Goal: Task Accomplishment & Management: Manage account settings

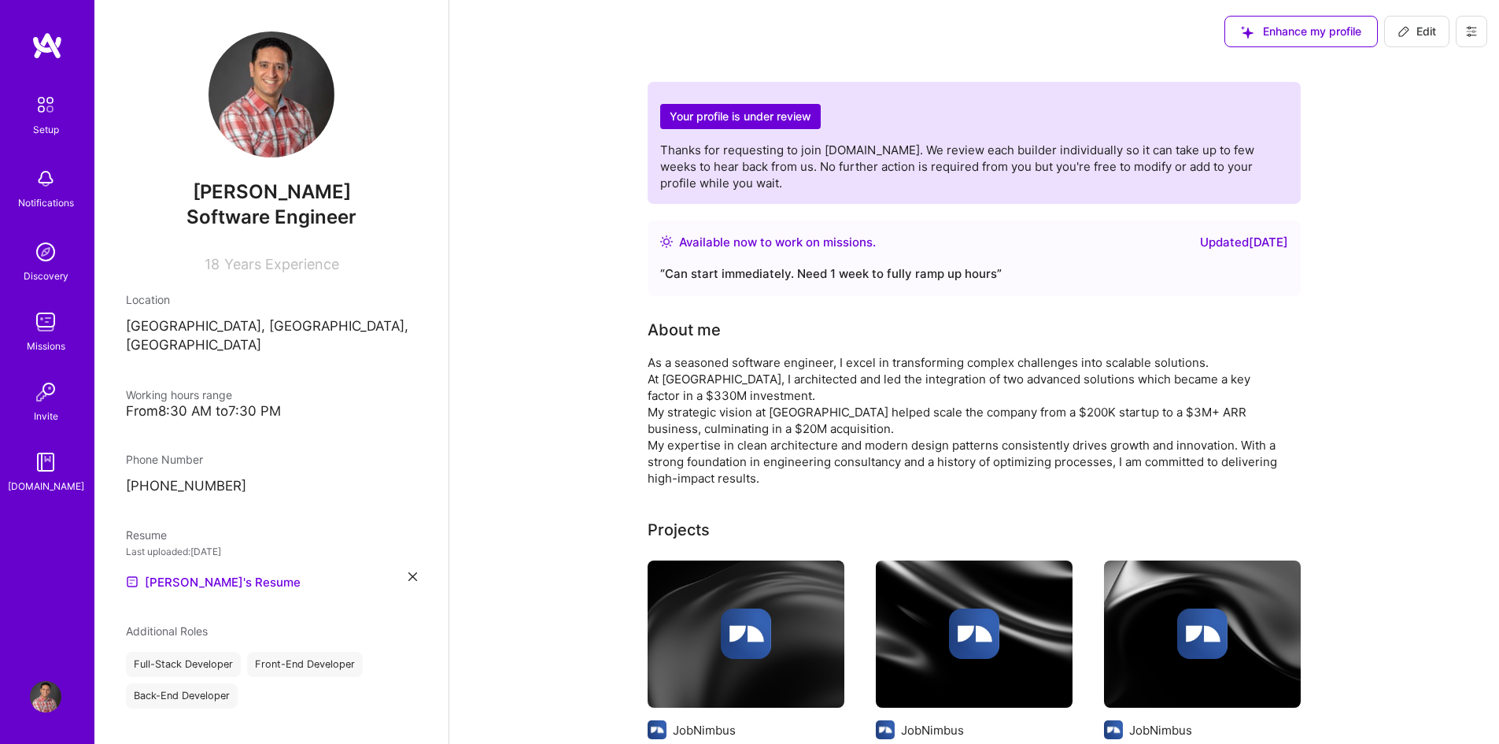
scroll to position [79, 0]
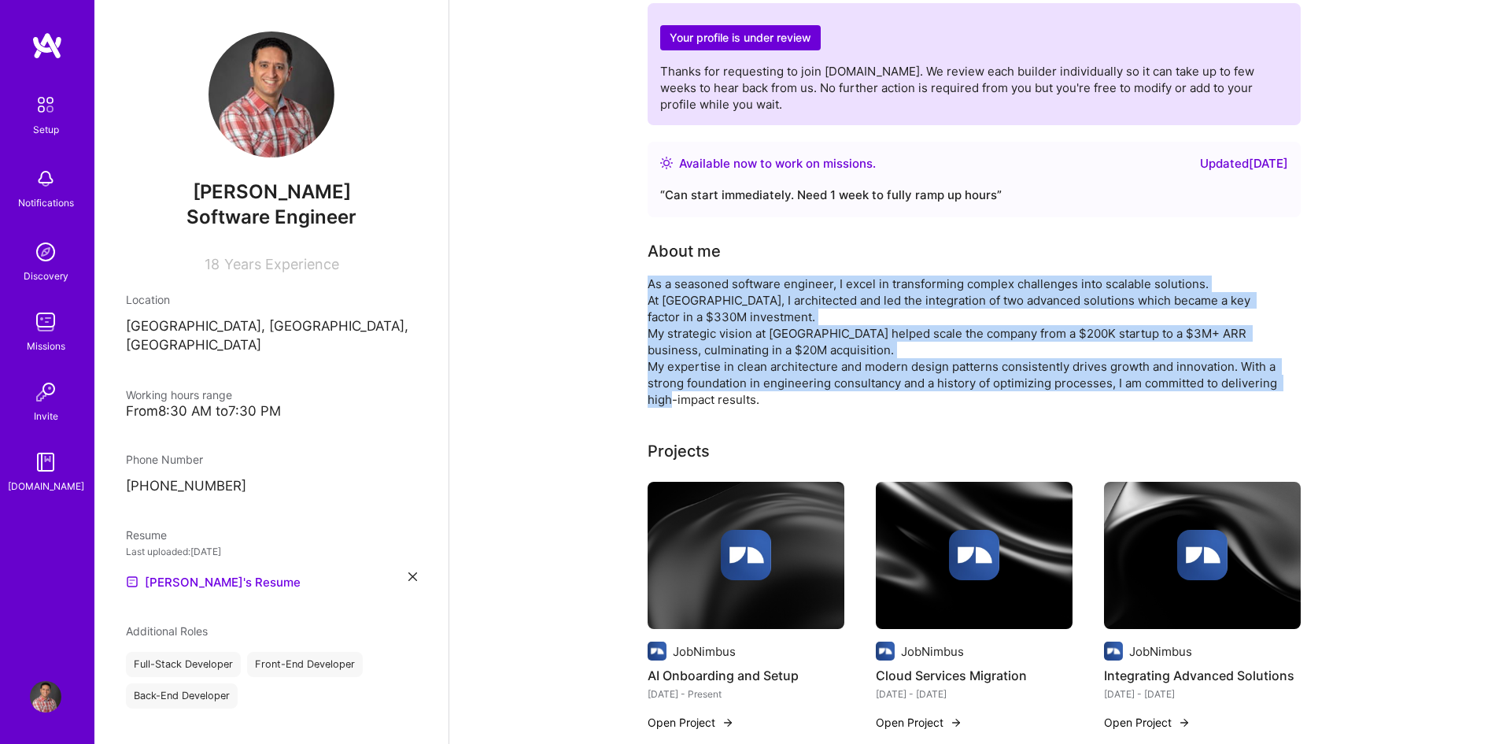
click at [45, 321] on img at bounding box center [45, 321] width 31 height 31
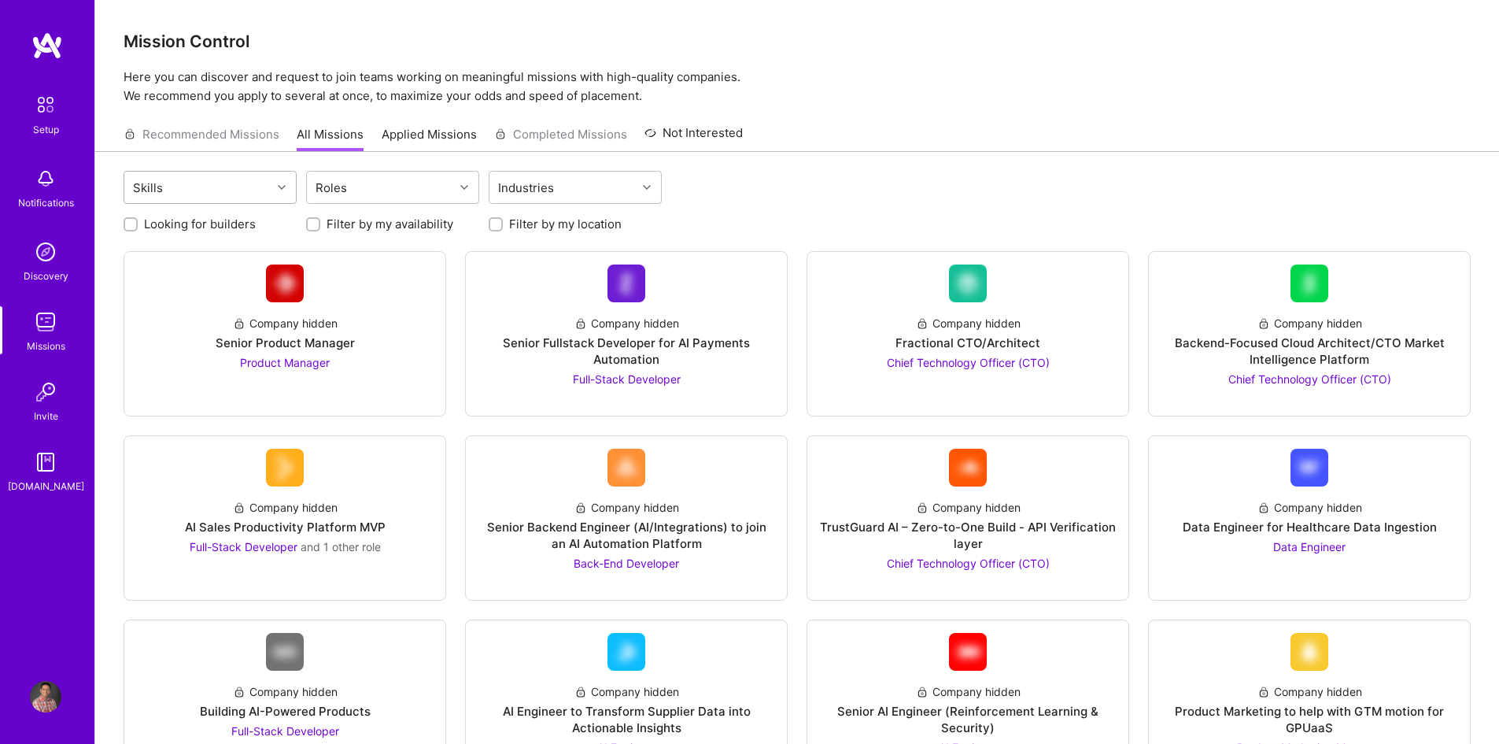
click at [260, 189] on div "Skills" at bounding box center [197, 187] width 147 height 31
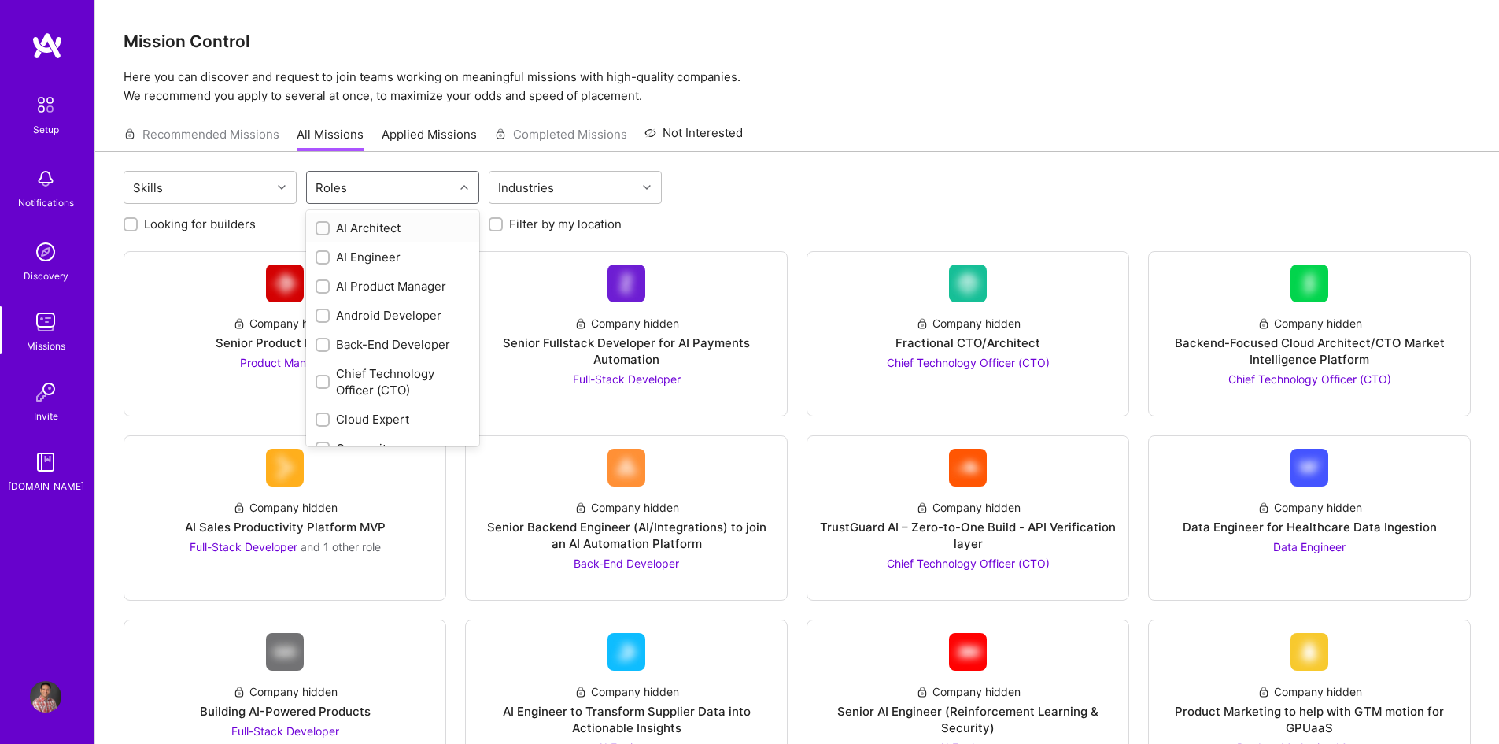
click at [374, 185] on div "Roles" at bounding box center [380, 187] width 147 height 31
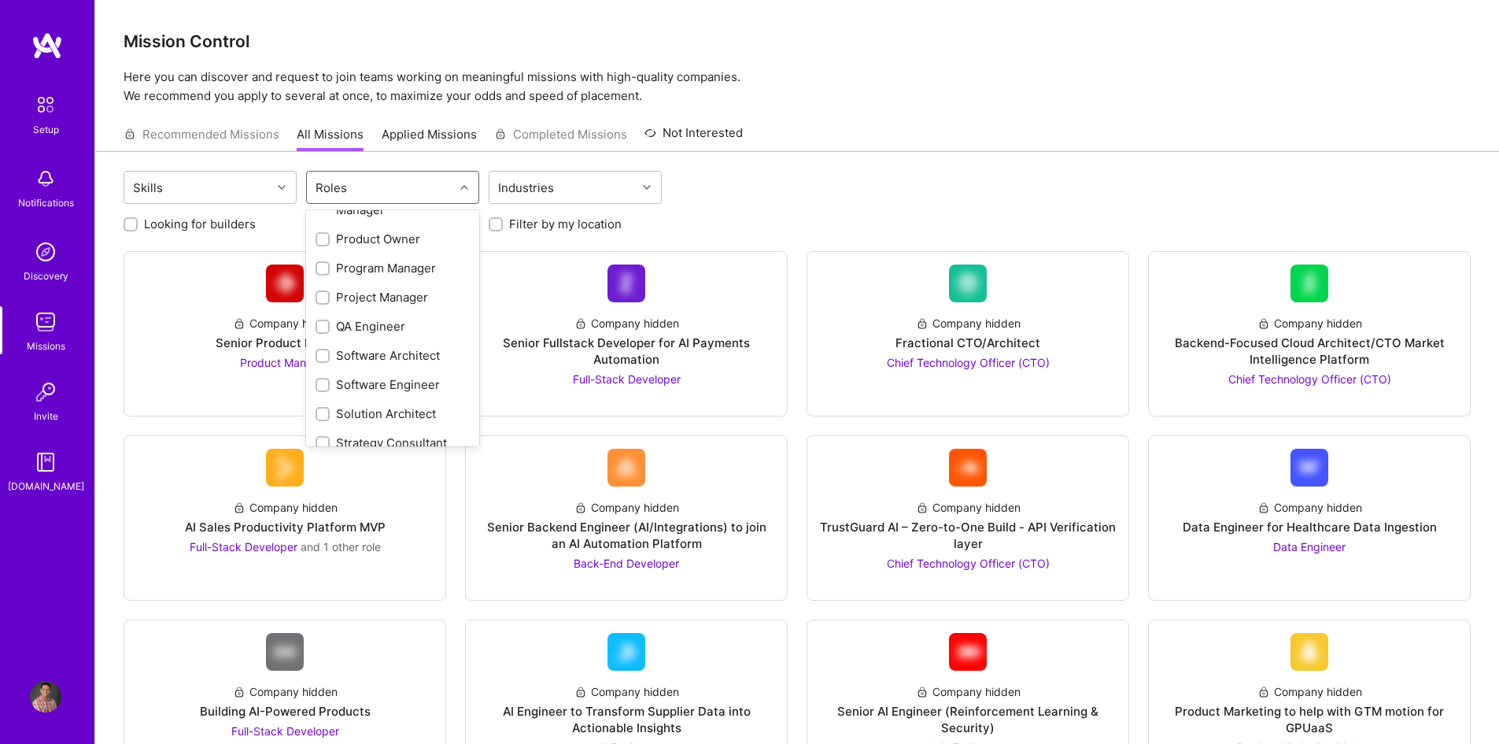
scroll to position [751, 0]
click at [319, 338] on input "checkbox" at bounding box center [324, 342] width 11 height 11
checkbox input "true"
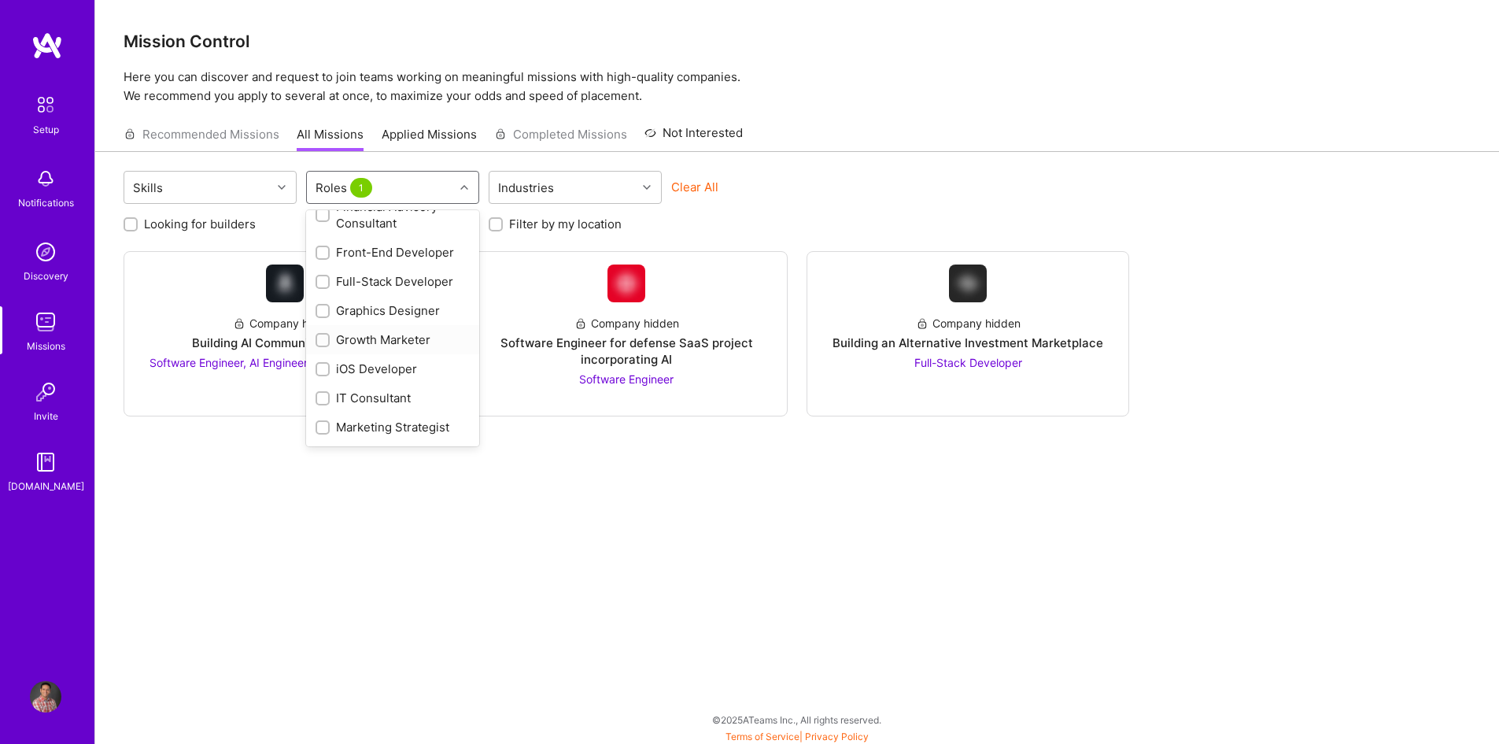
scroll to position [279, 0]
click at [320, 362] on input "checkbox" at bounding box center [324, 361] width 11 height 11
checkbox input "true"
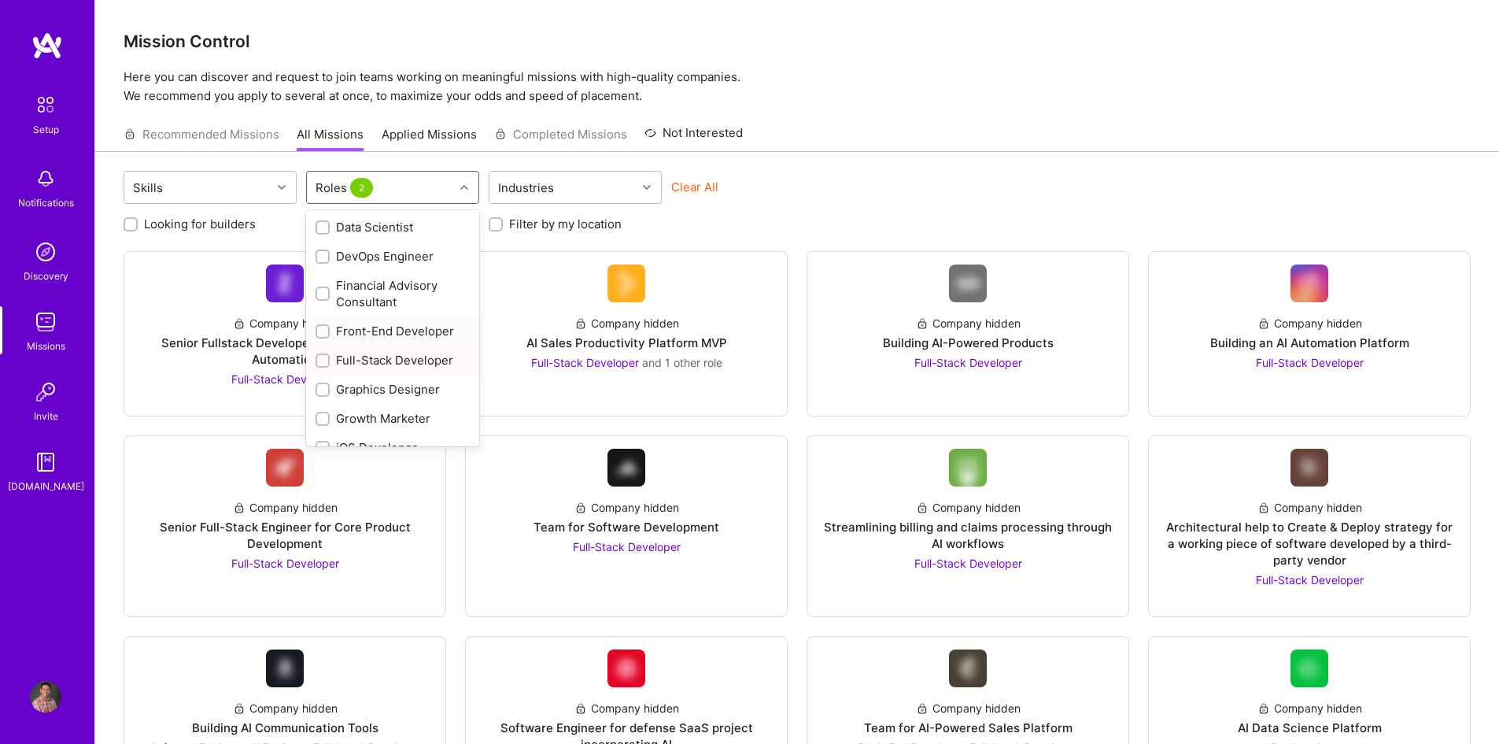
click at [327, 329] on input "checkbox" at bounding box center [324, 332] width 11 height 11
checkbox input "false"
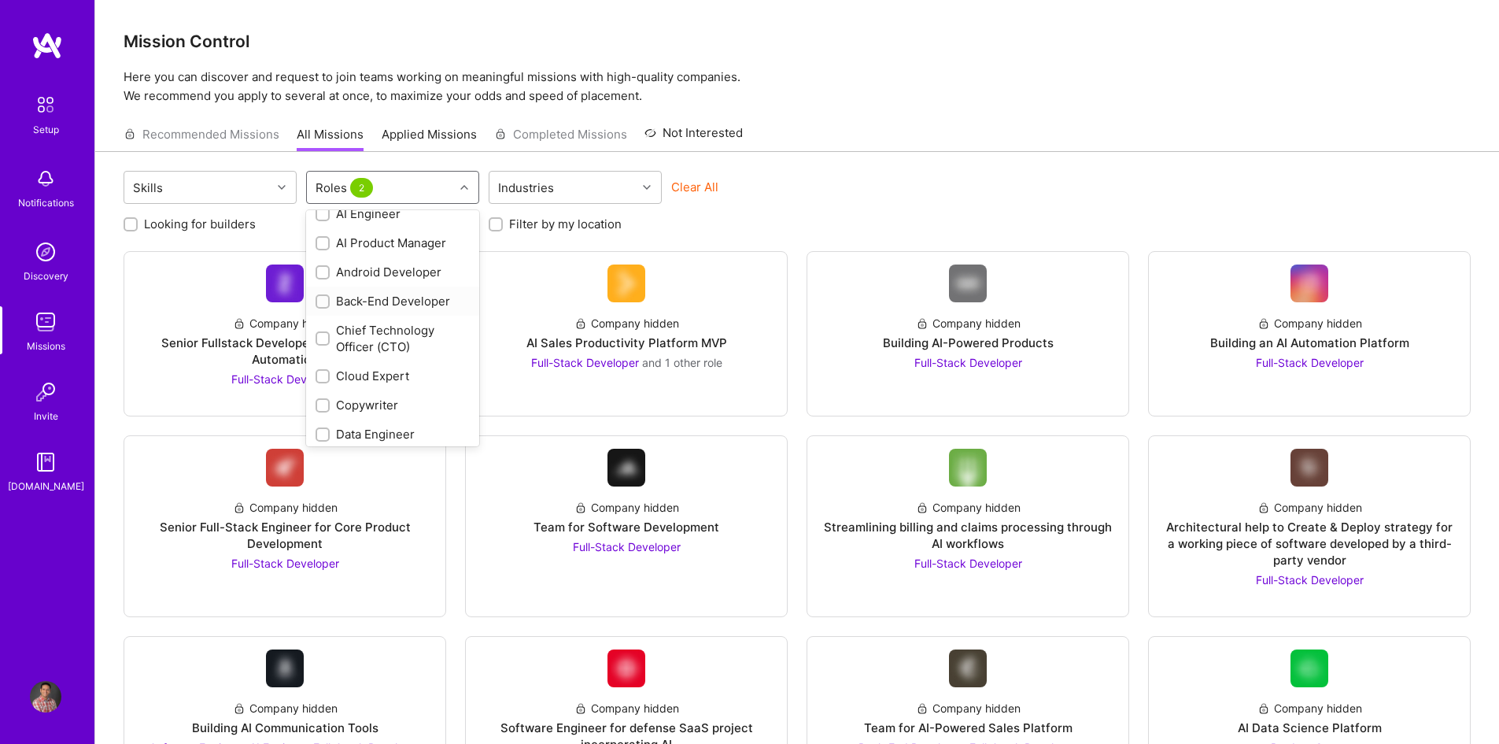
scroll to position [0, 0]
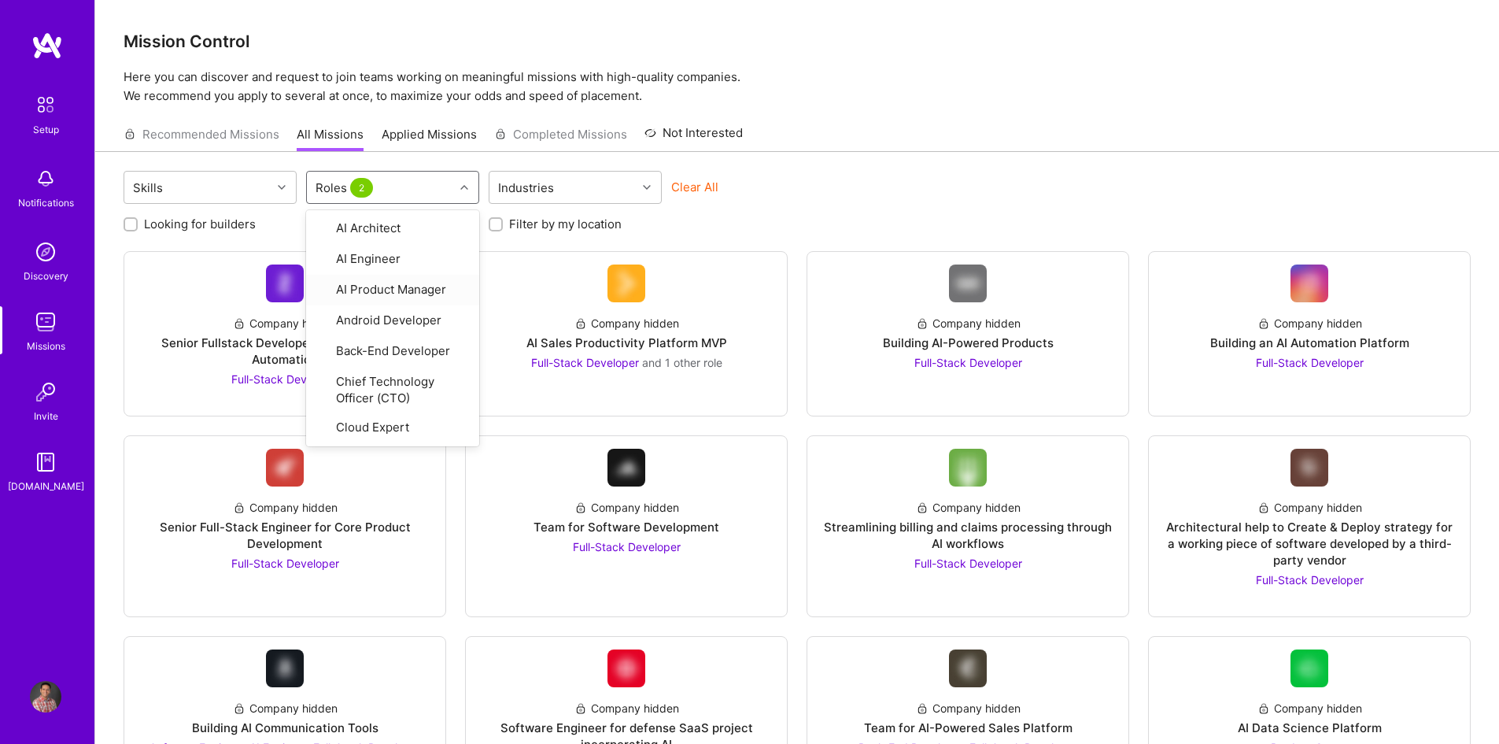
click at [885, 189] on div "Skills option Front-End Developer, deselected. option AI Product Manager focuse…" at bounding box center [797, 189] width 1347 height 37
click at [451, 181] on div "Roles 2" at bounding box center [380, 187] width 147 height 31
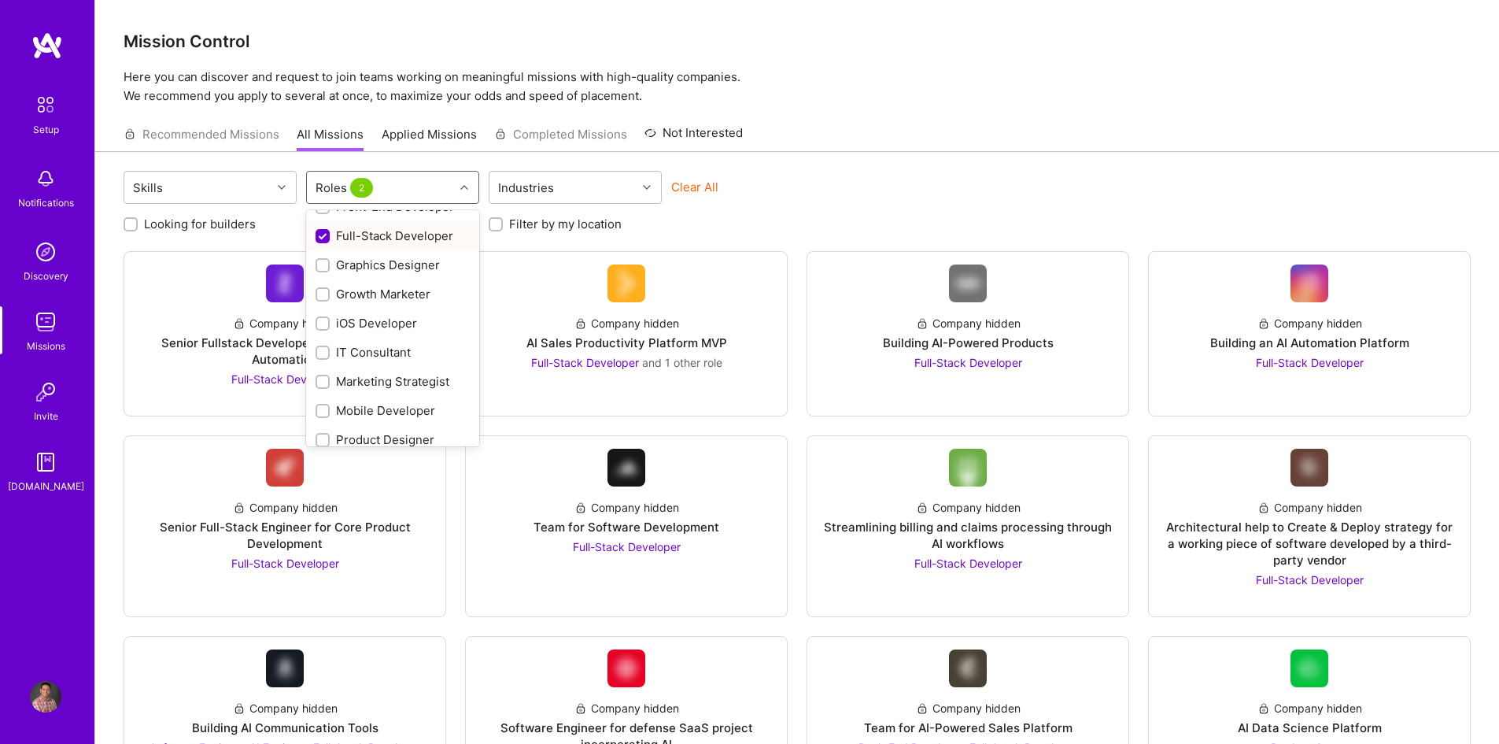
scroll to position [400, 0]
click at [320, 239] on input "checkbox" at bounding box center [324, 241] width 14 height 14
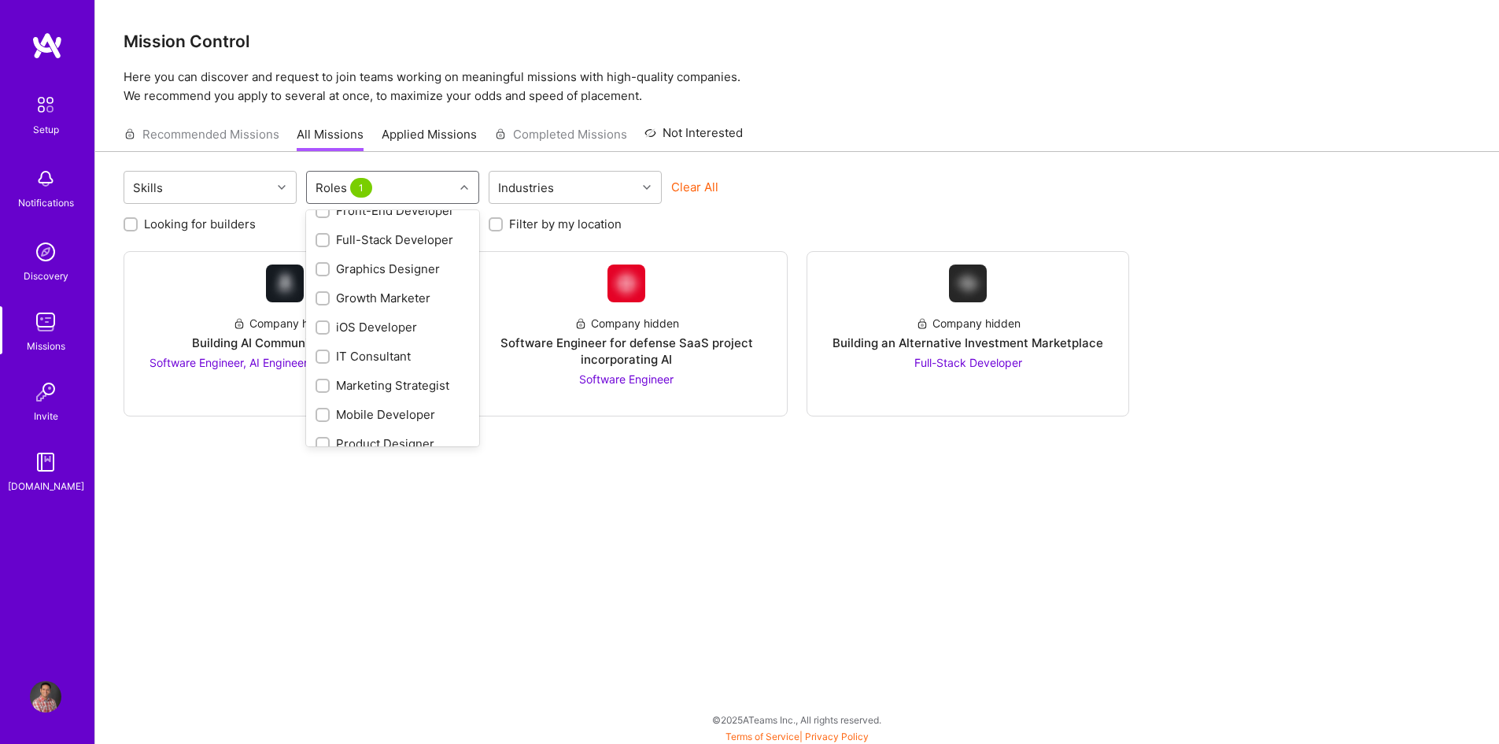
click at [320, 239] on input "checkbox" at bounding box center [324, 240] width 11 height 11
checkbox input "true"
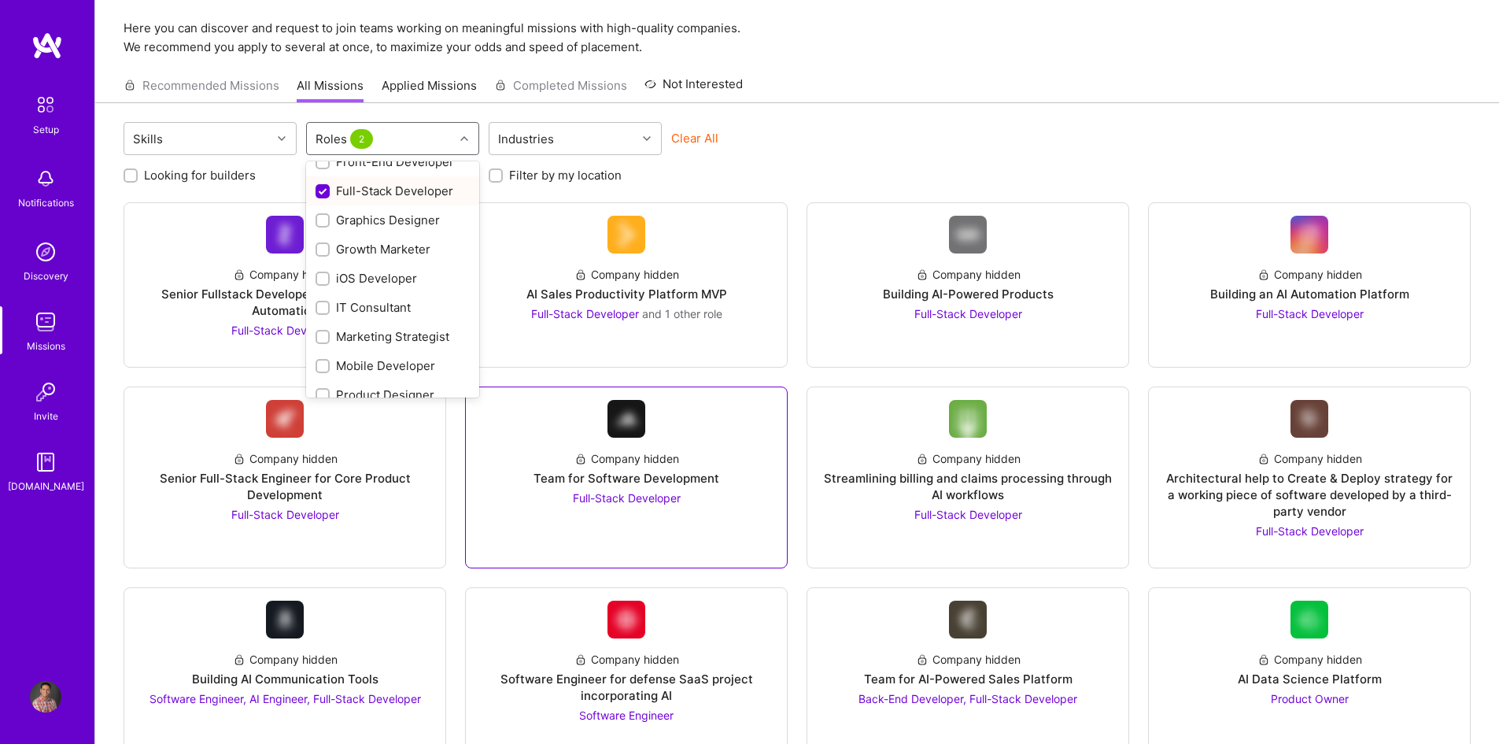
scroll to position [263, 0]
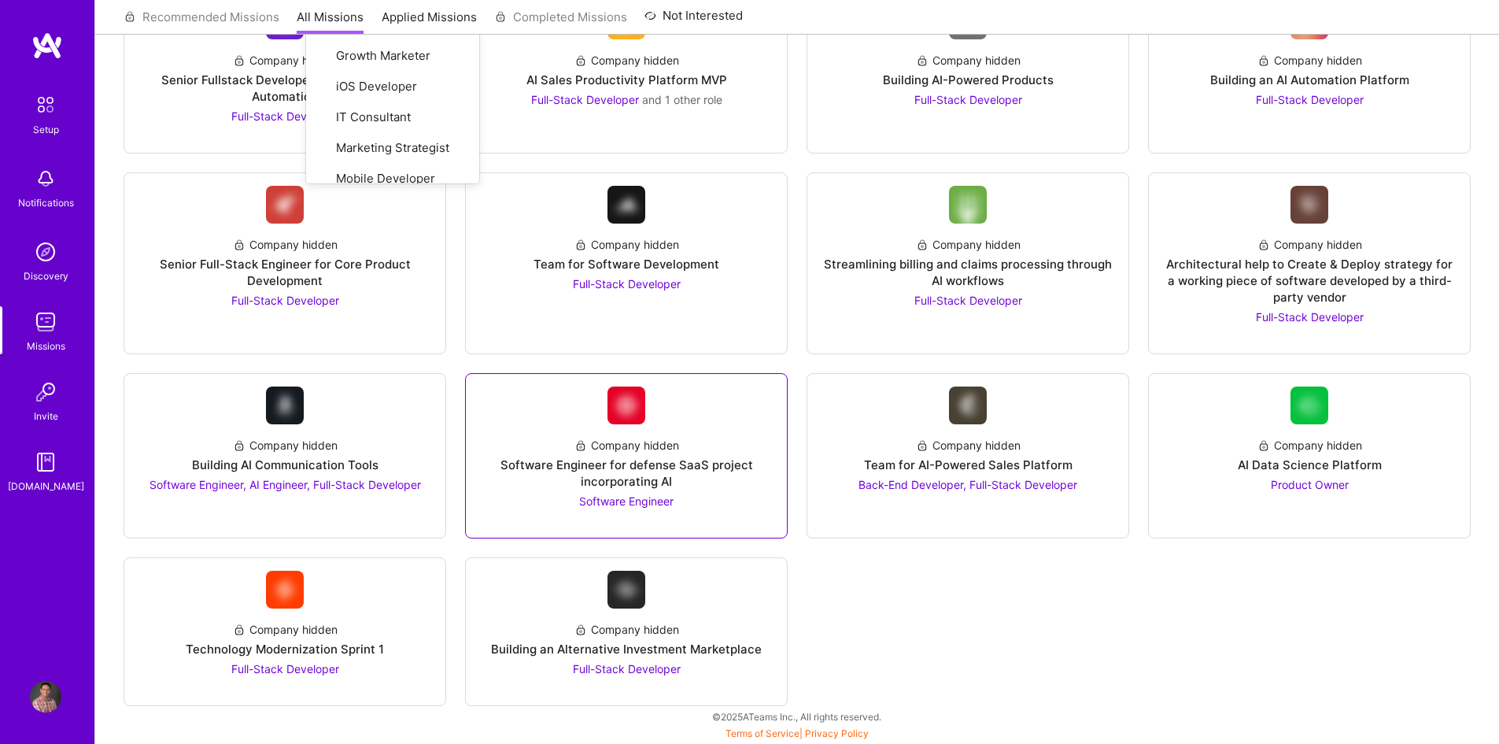
click at [618, 482] on div "Software Engineer for defense SaaS project incorporating AI" at bounding box center [626, 472] width 296 height 33
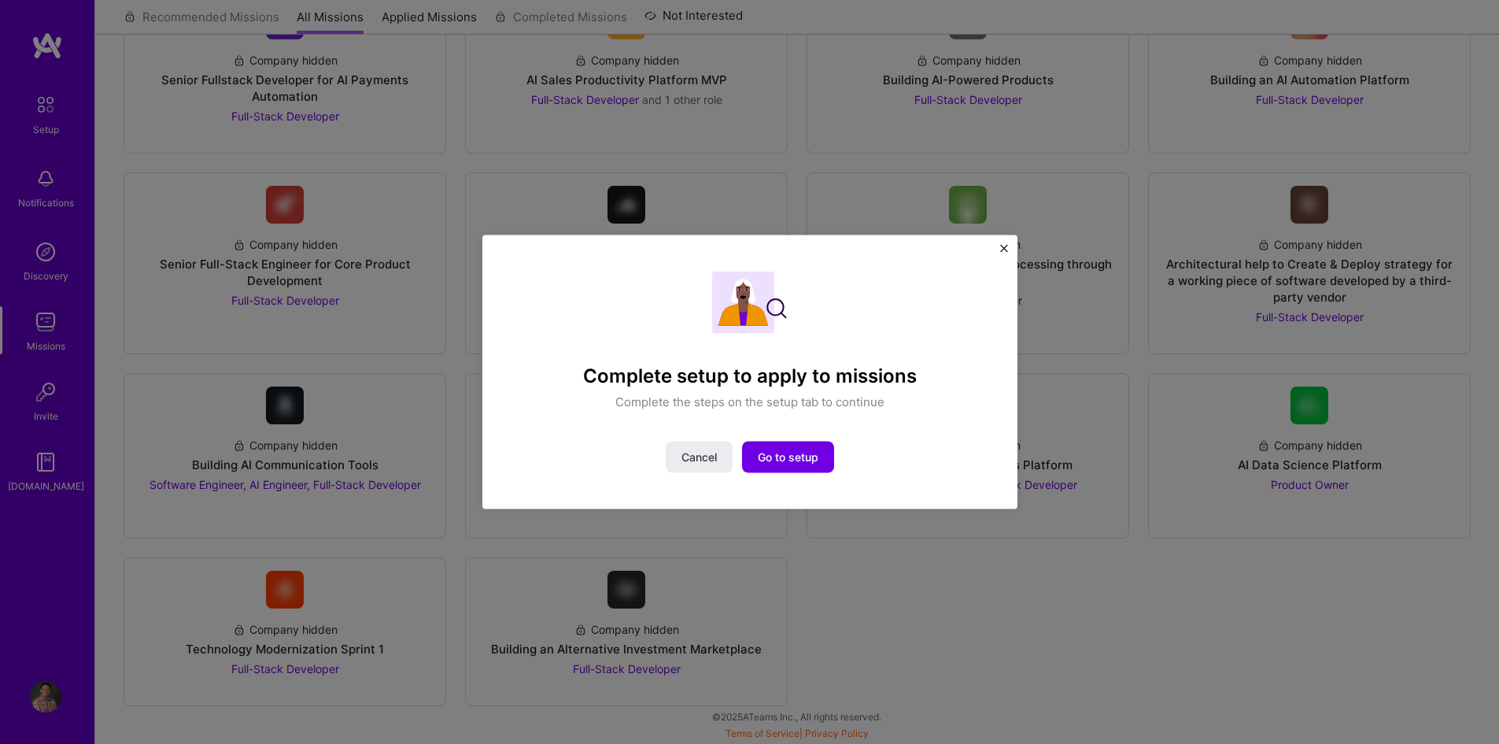
click at [1003, 246] on img "Close" at bounding box center [1004, 248] width 8 height 8
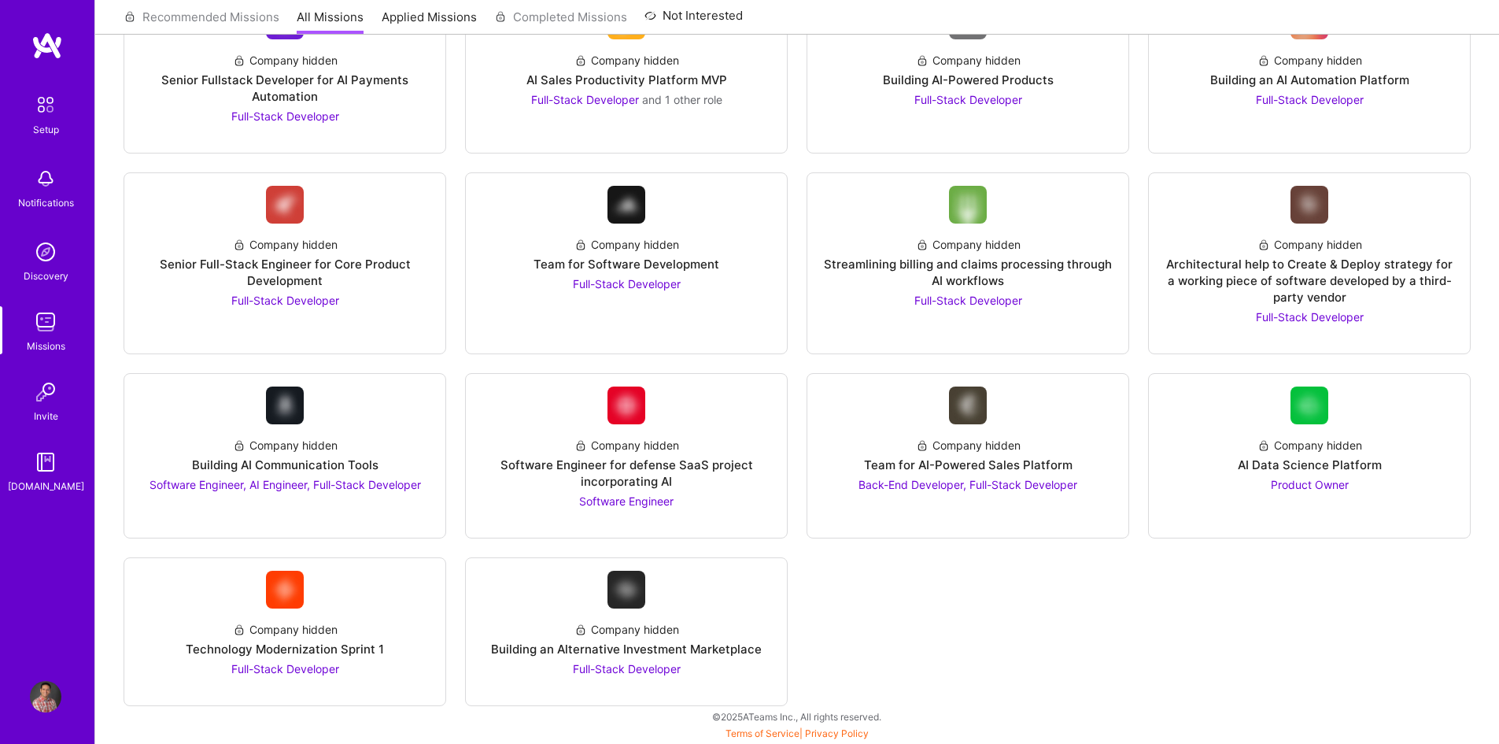
click at [52, 253] on img at bounding box center [45, 251] width 31 height 31
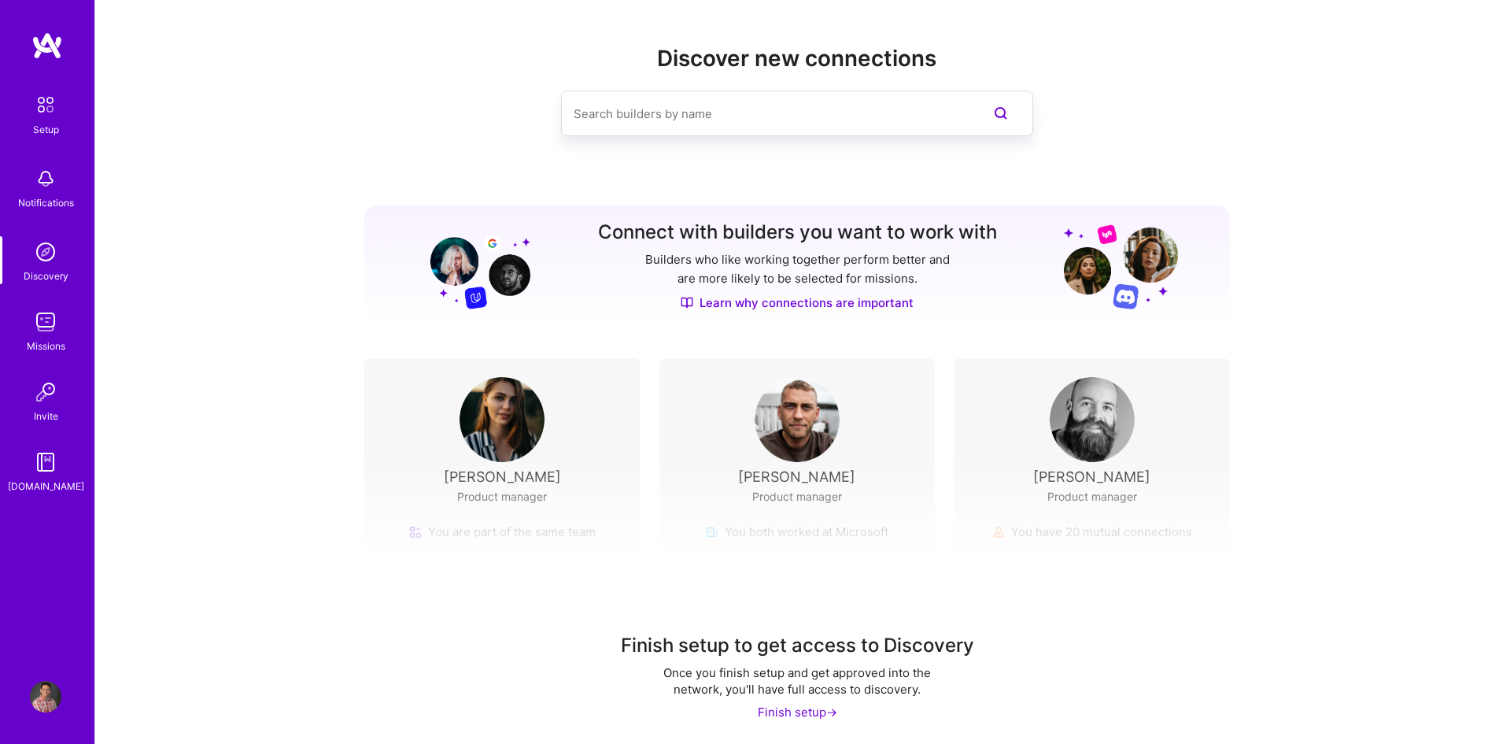
scroll to position [9, 0]
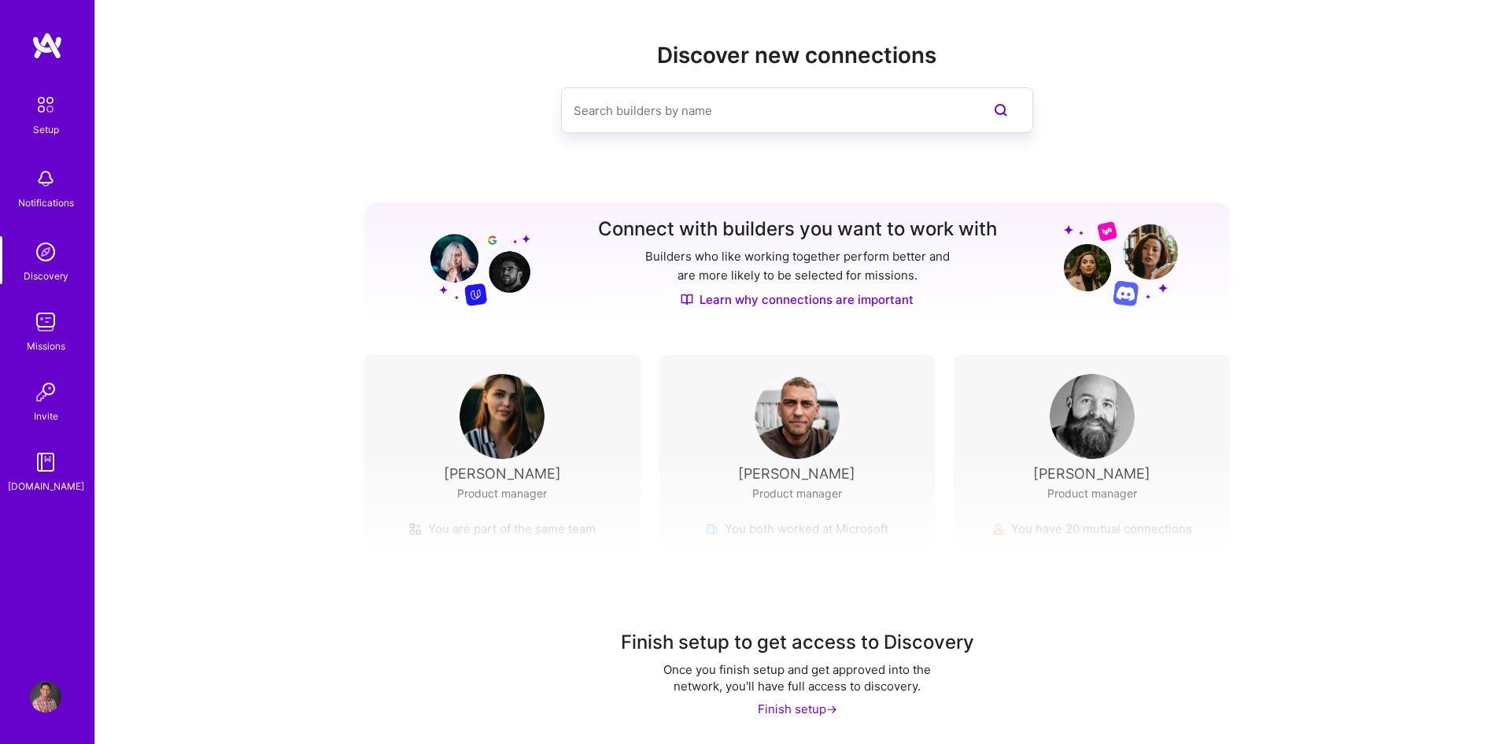
click at [31, 392] on img at bounding box center [45, 391] width 31 height 31
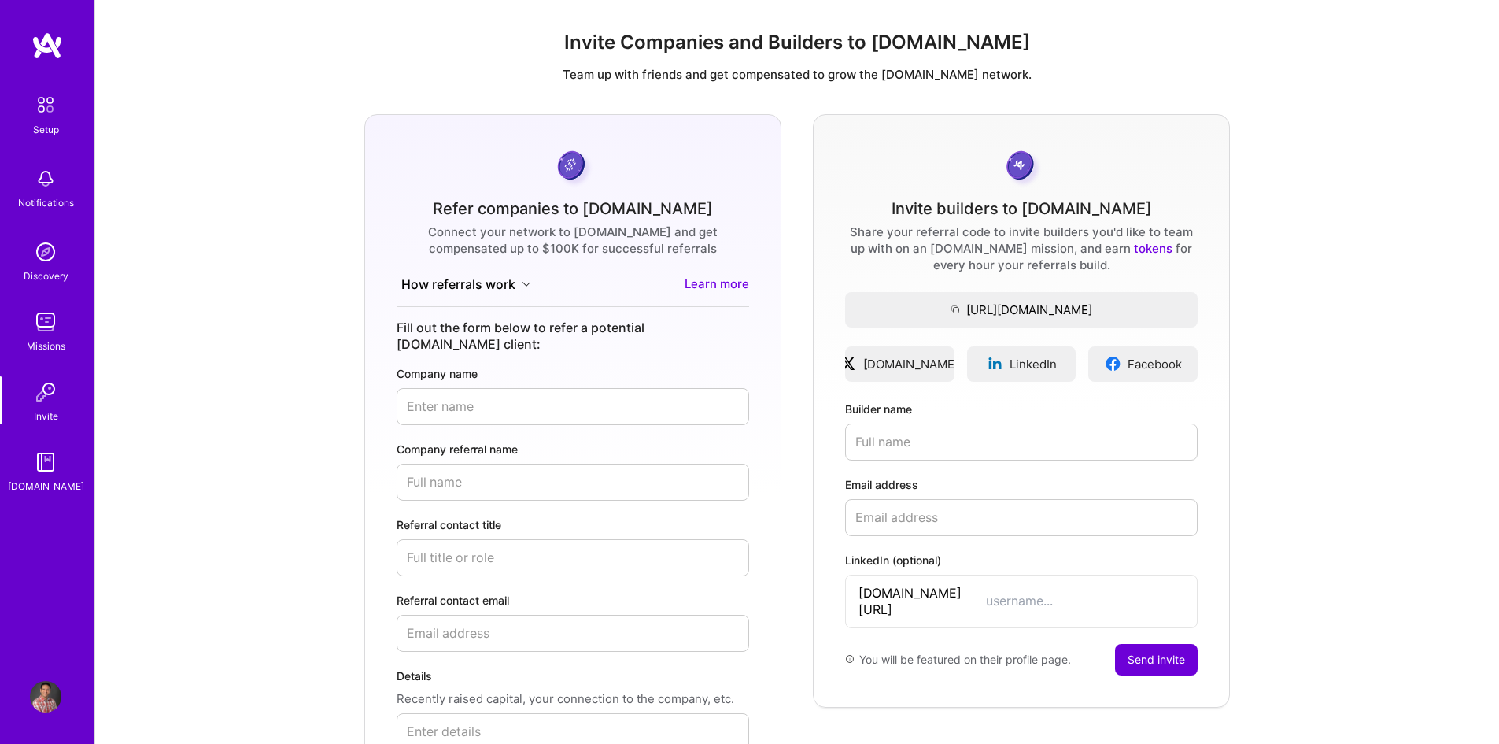
click at [40, 458] on img at bounding box center [45, 461] width 31 height 31
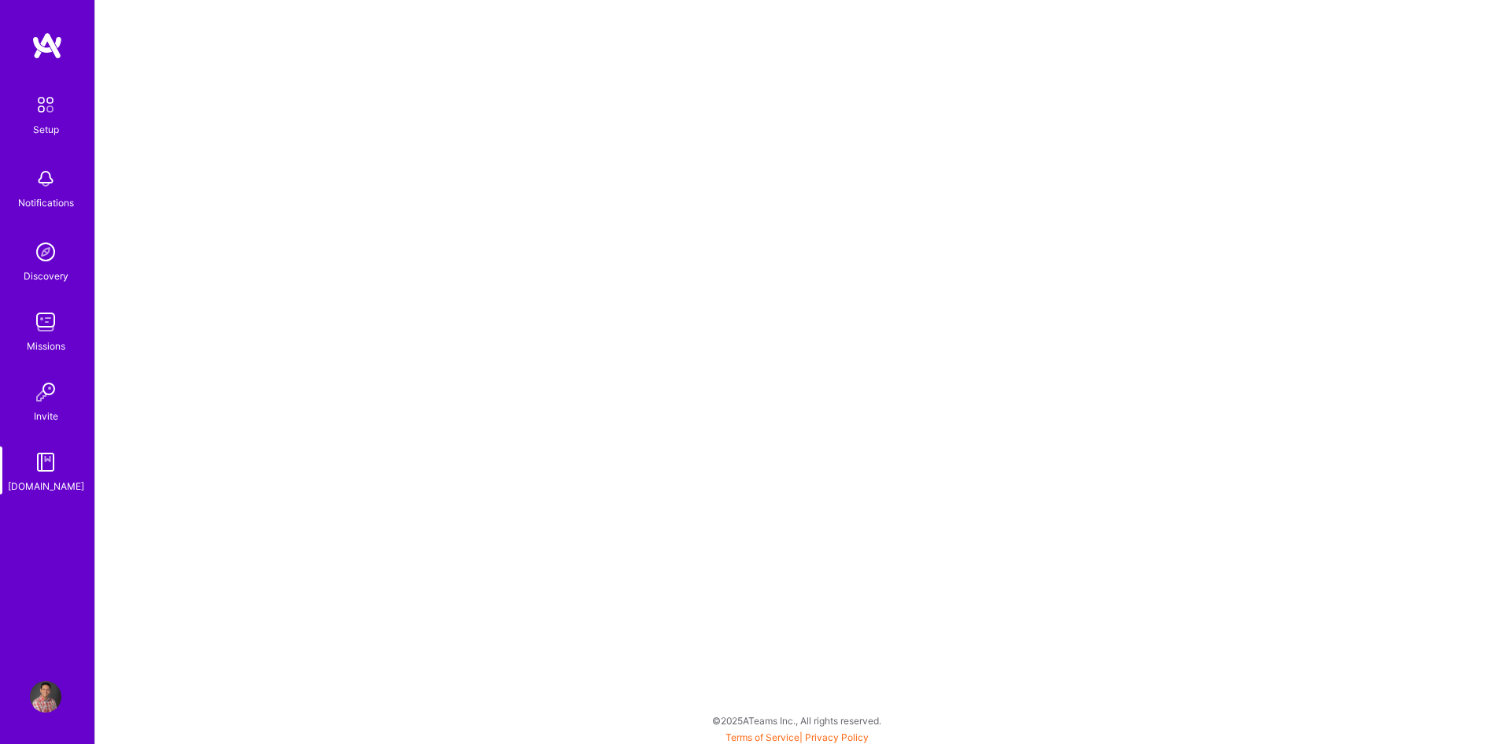
click at [44, 694] on img at bounding box center [45, 696] width 31 height 31
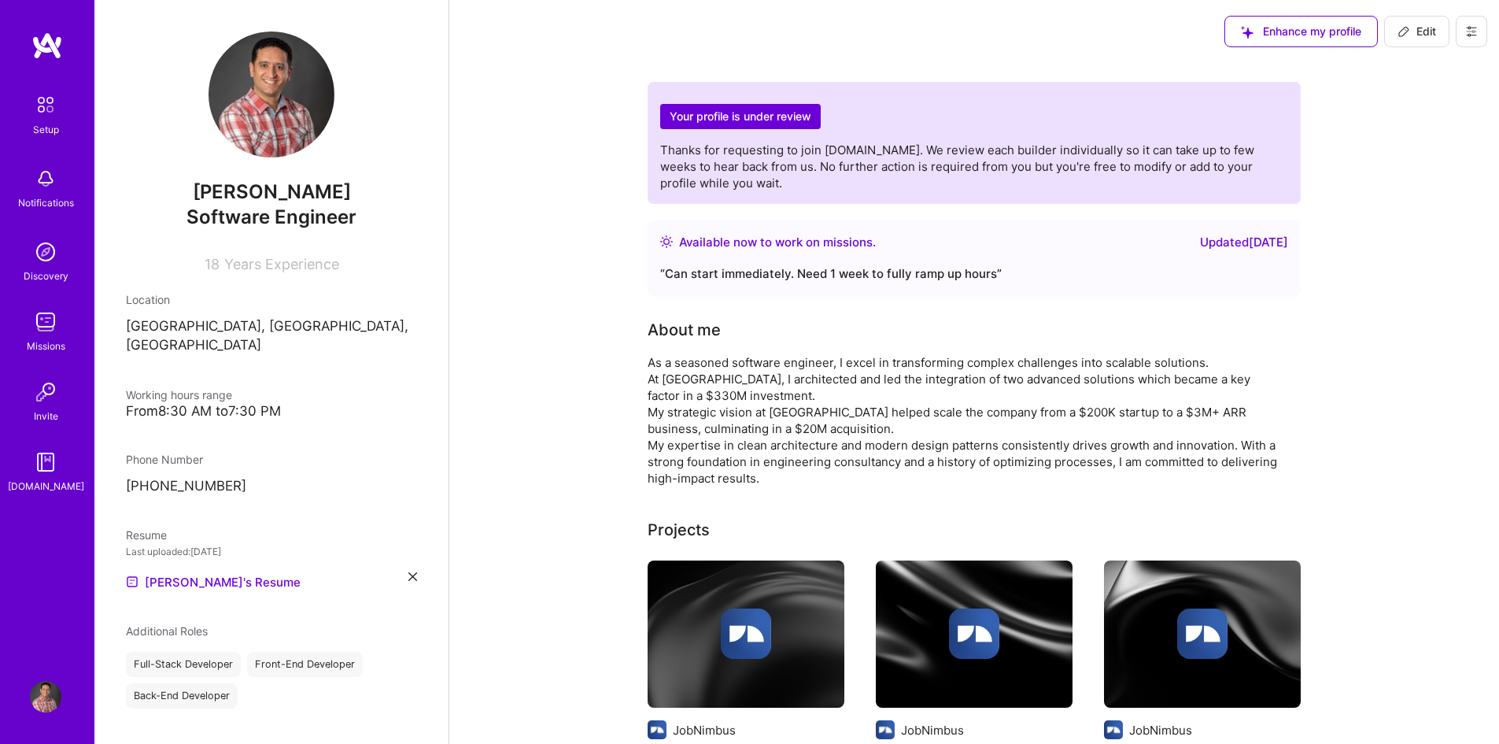
click at [1404, 38] on span "Edit" at bounding box center [1416, 32] width 39 height 16
select select "CA"
select select "Right Now"
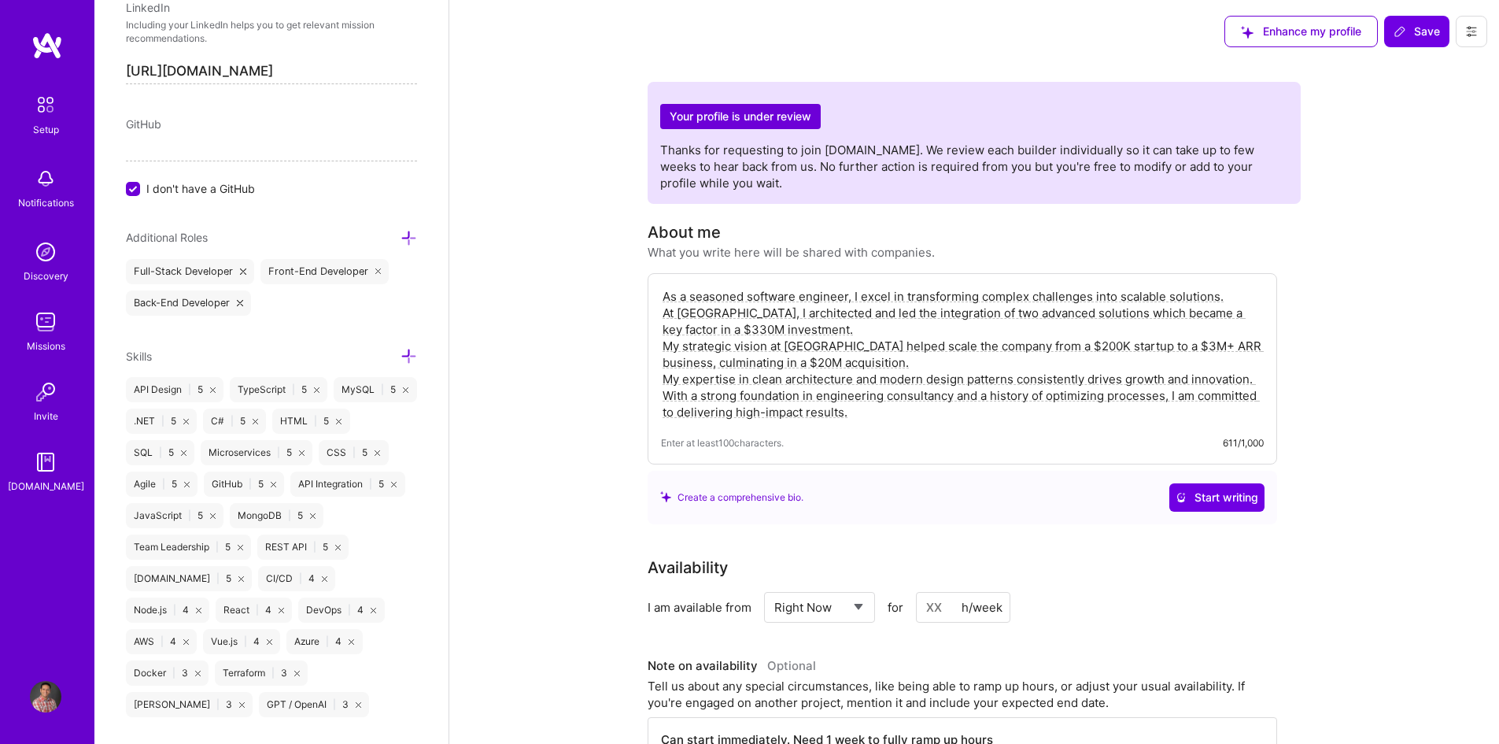
scroll to position [865, 0]
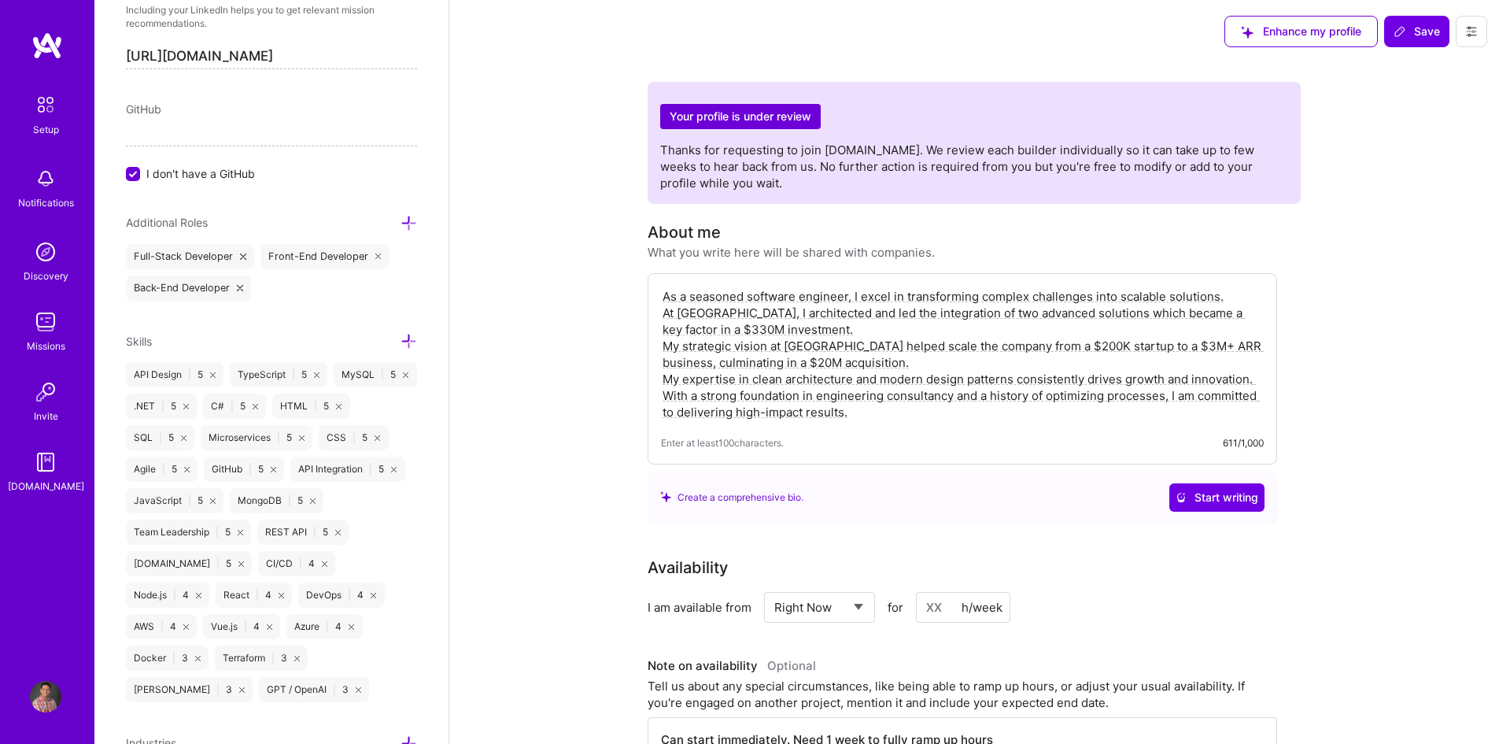
click at [400, 223] on icon at bounding box center [408, 223] width 17 height 17
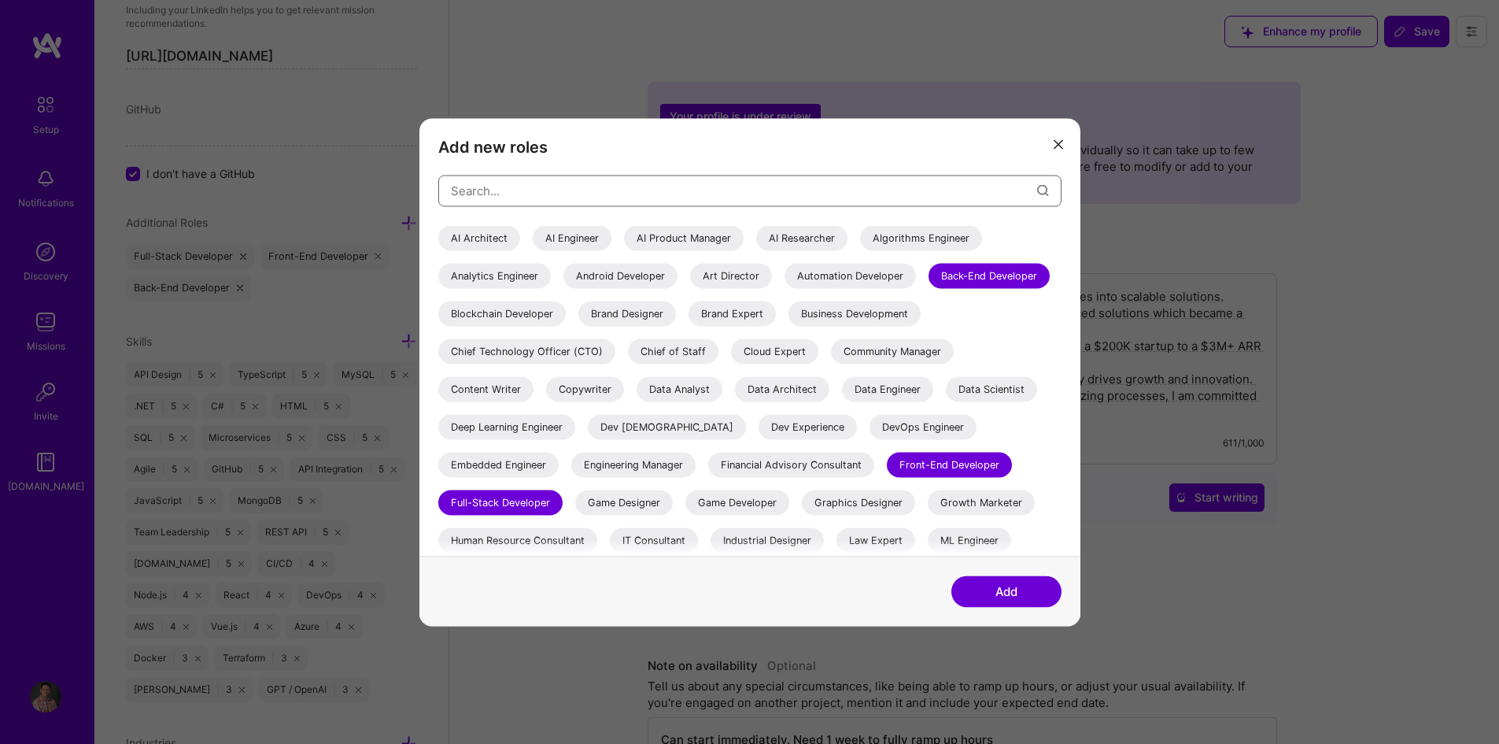
click at [512, 191] on input "modal" at bounding box center [744, 191] width 586 height 40
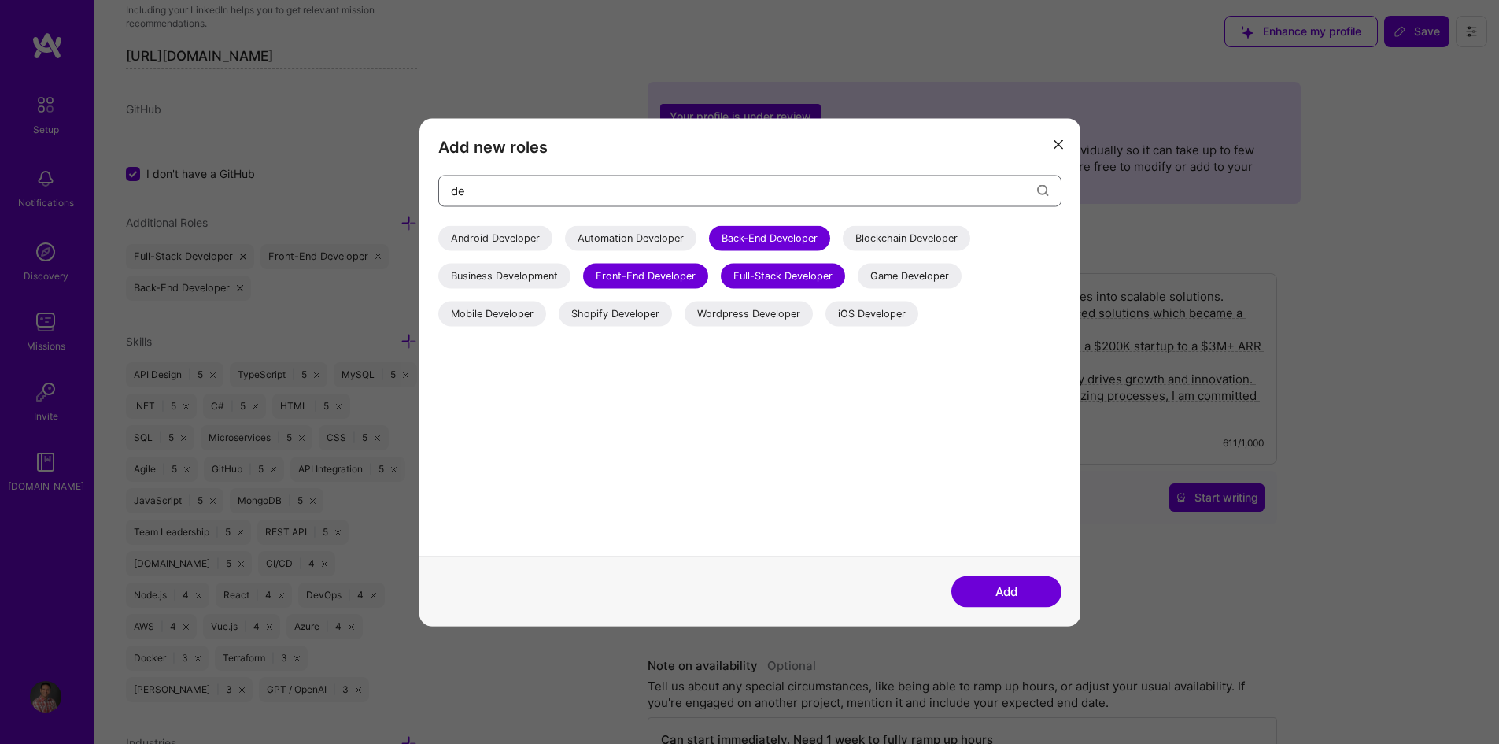
type input "d"
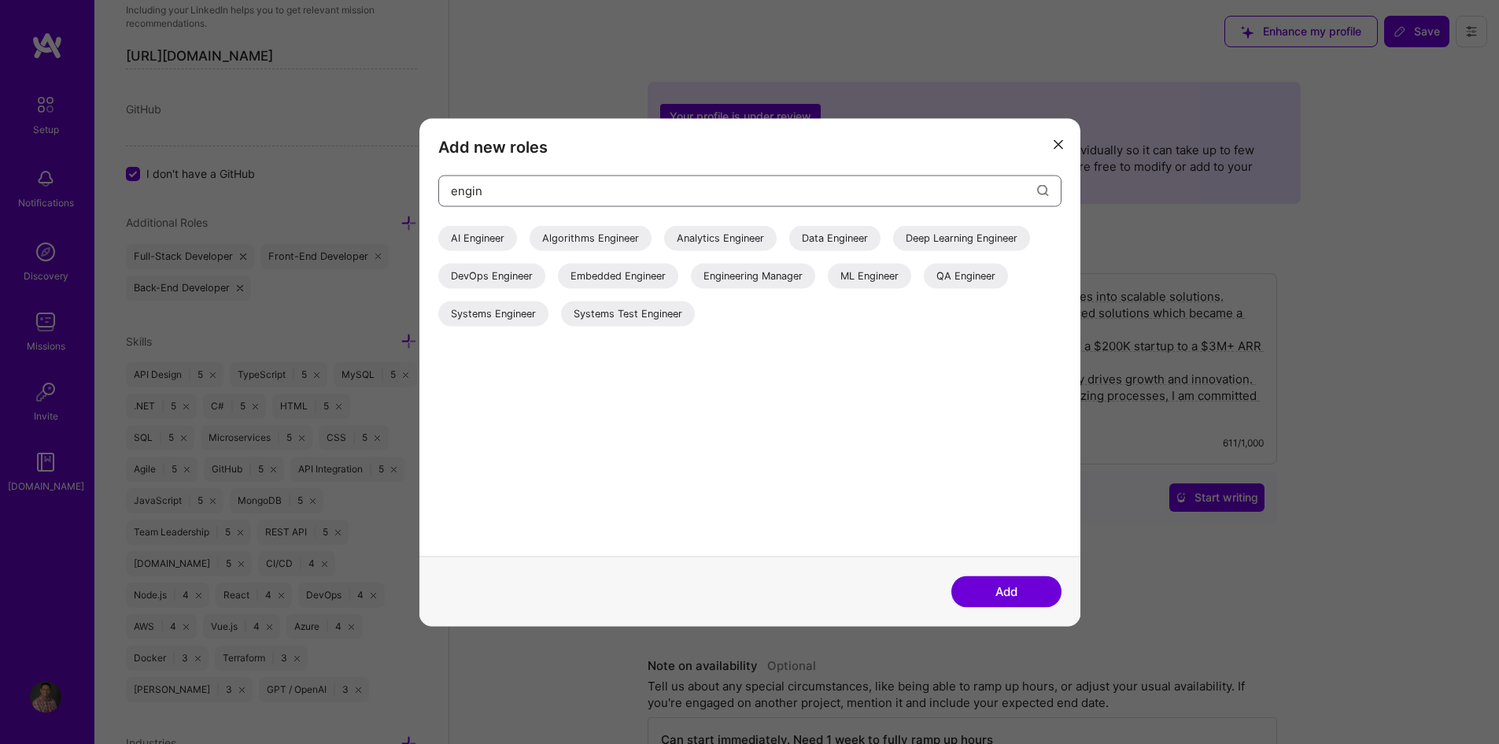
type input "engin"
click at [1060, 150] on button "modal" at bounding box center [1058, 144] width 19 height 26
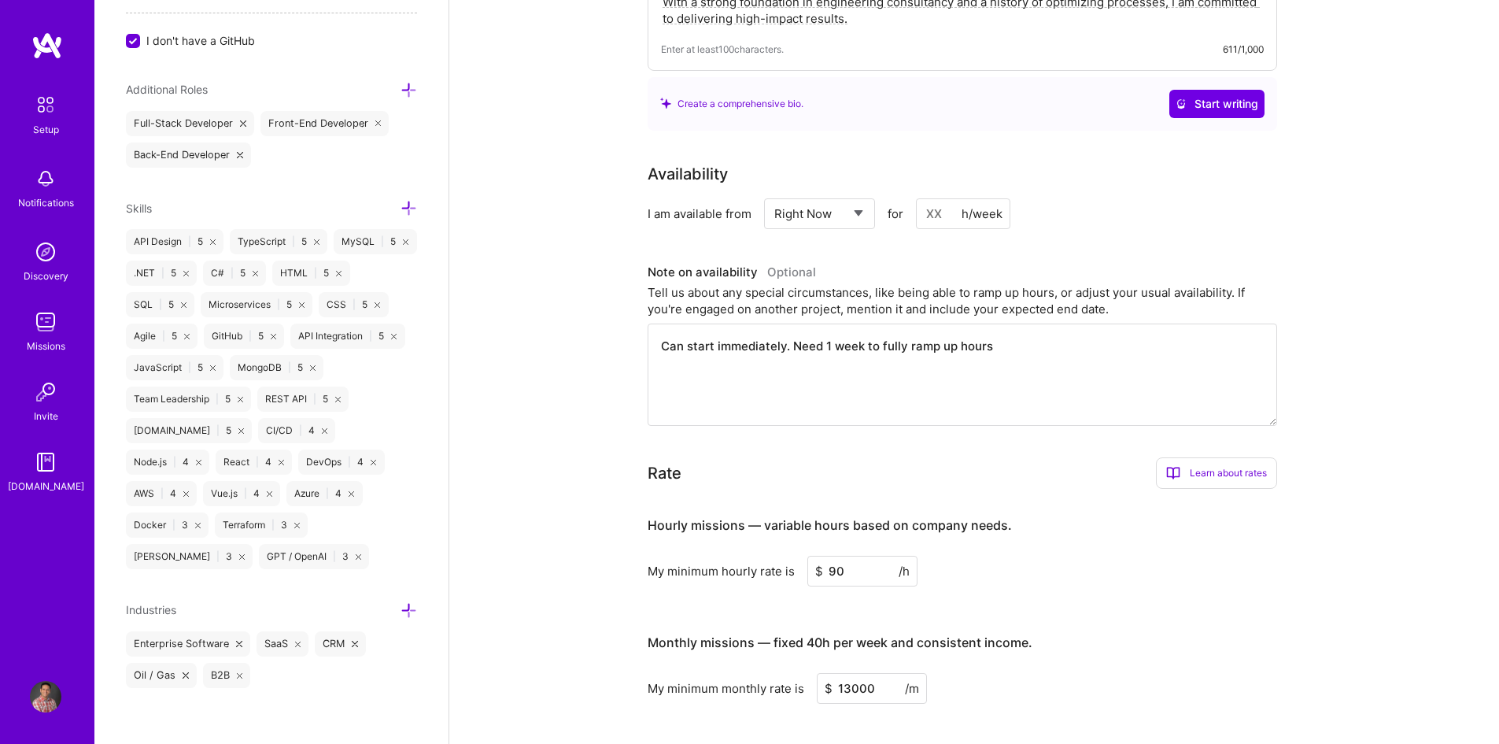
scroll to position [1005, 0]
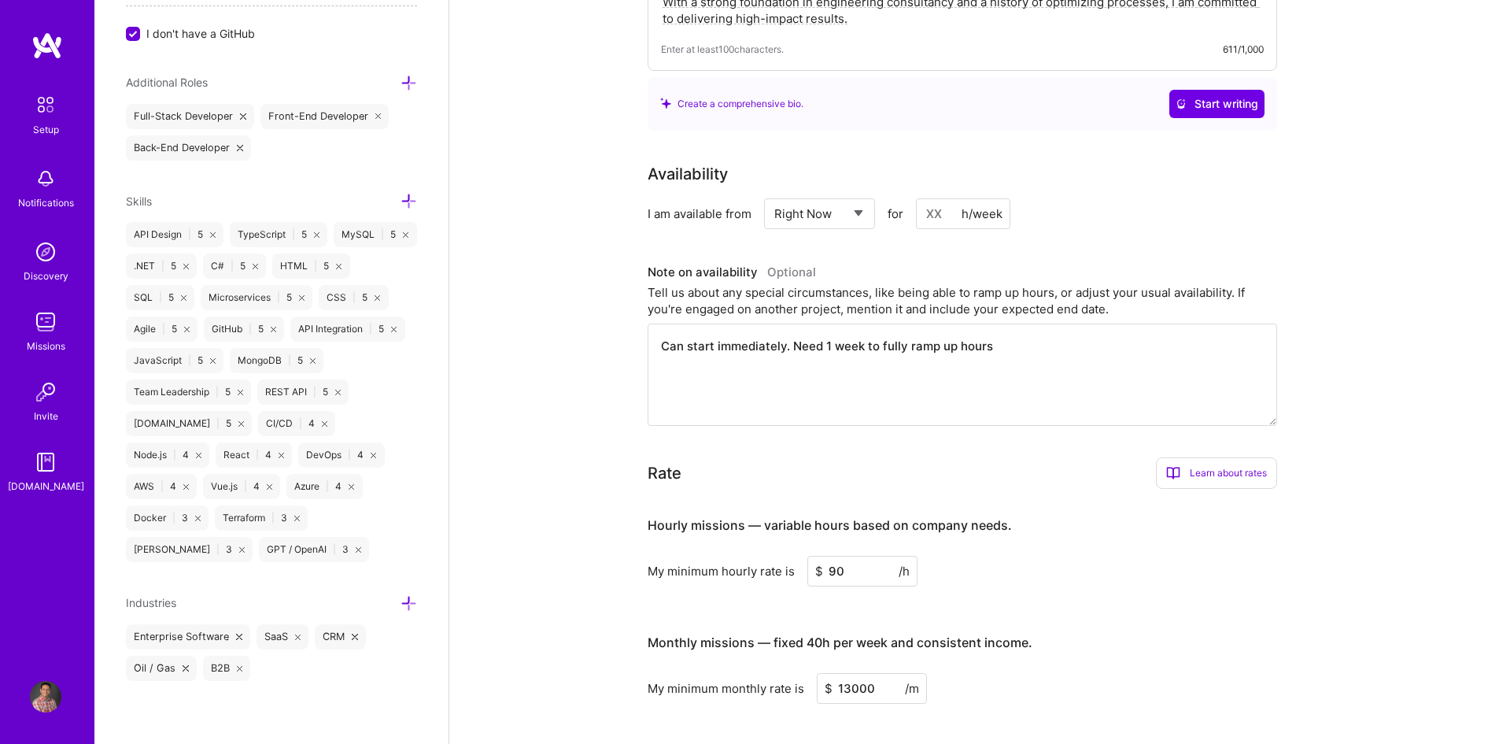
click at [400, 606] on icon at bounding box center [408, 603] width 17 height 17
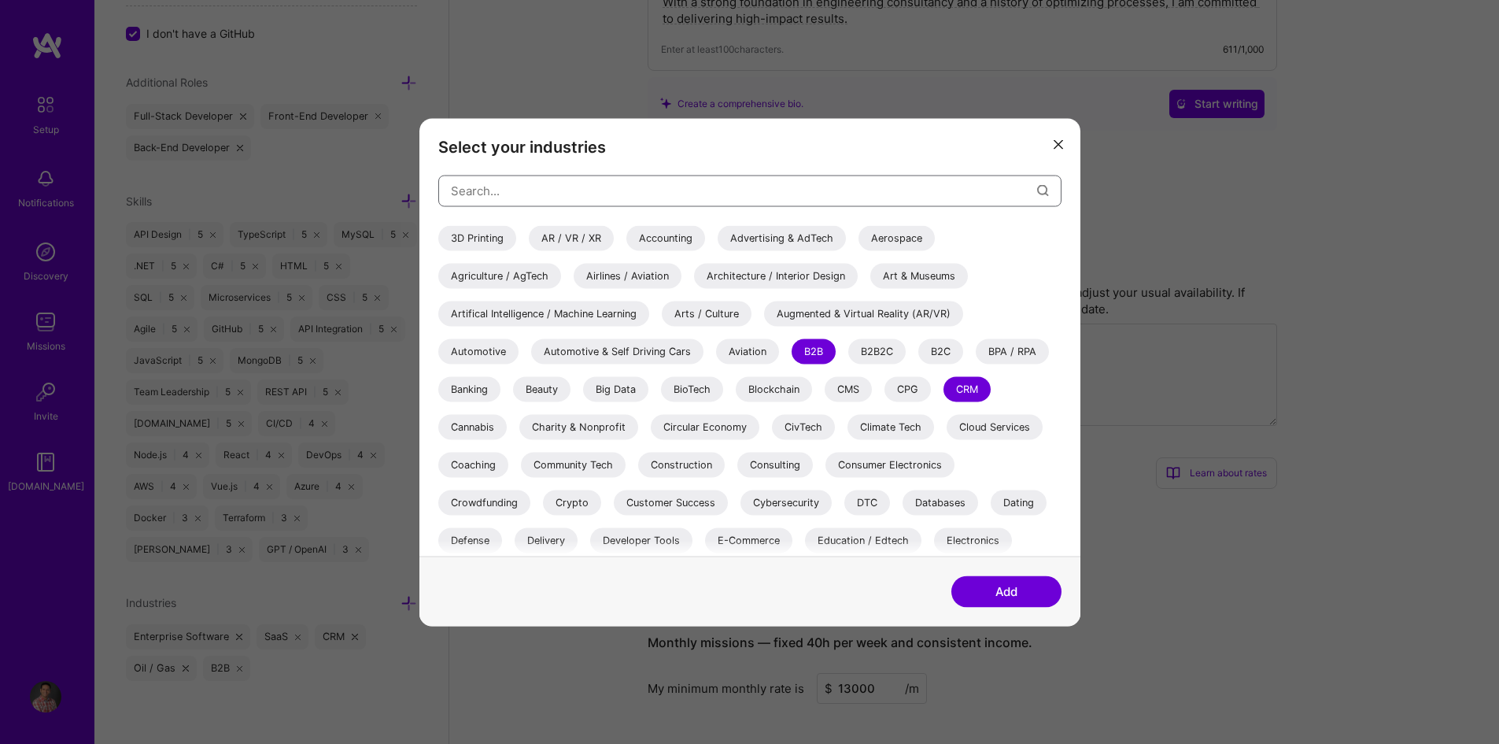
click at [560, 190] on input "modal" at bounding box center [744, 191] width 586 height 40
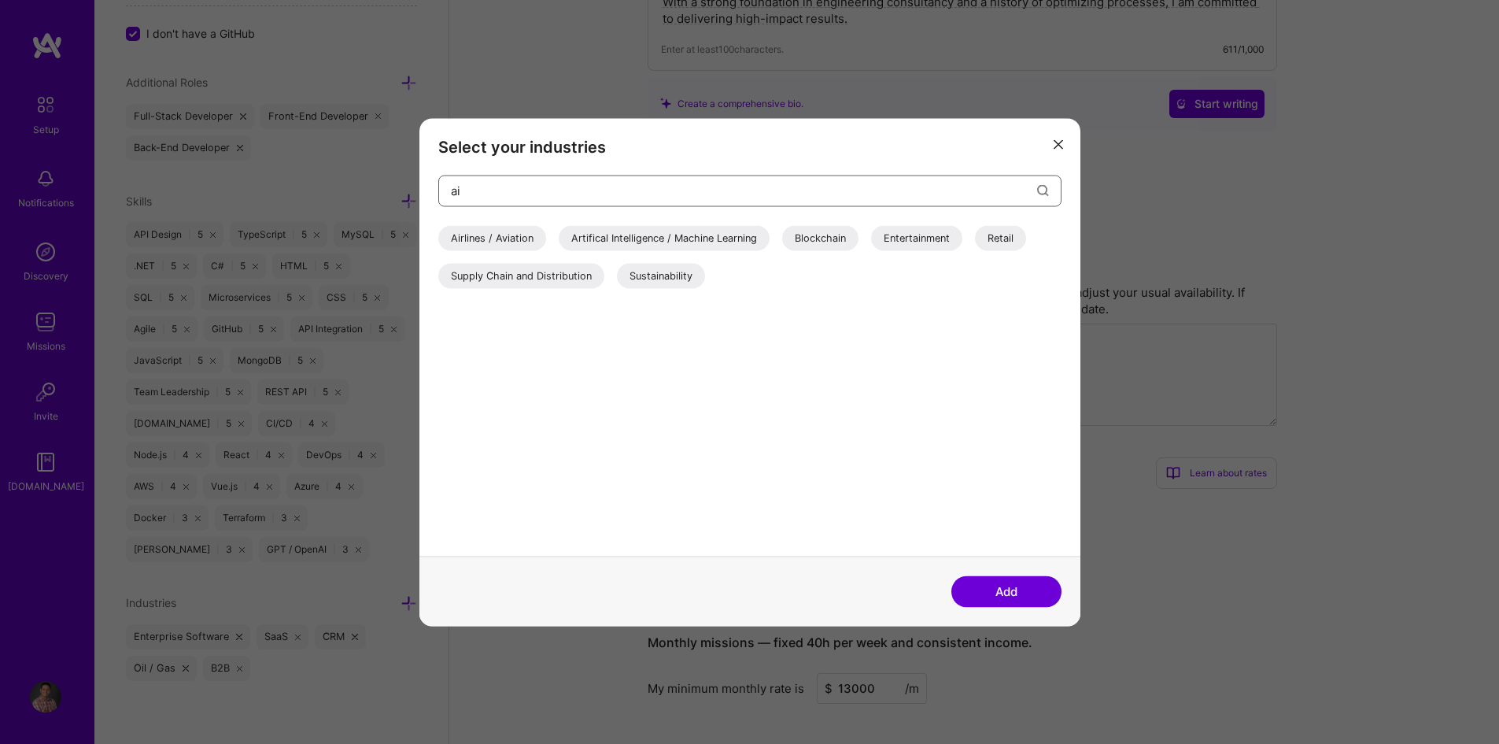
type input "ai"
click at [1044, 149] on h3 "Select your industries" at bounding box center [749, 146] width 623 height 19
click at [1054, 147] on icon "modal" at bounding box center [1058, 144] width 9 height 9
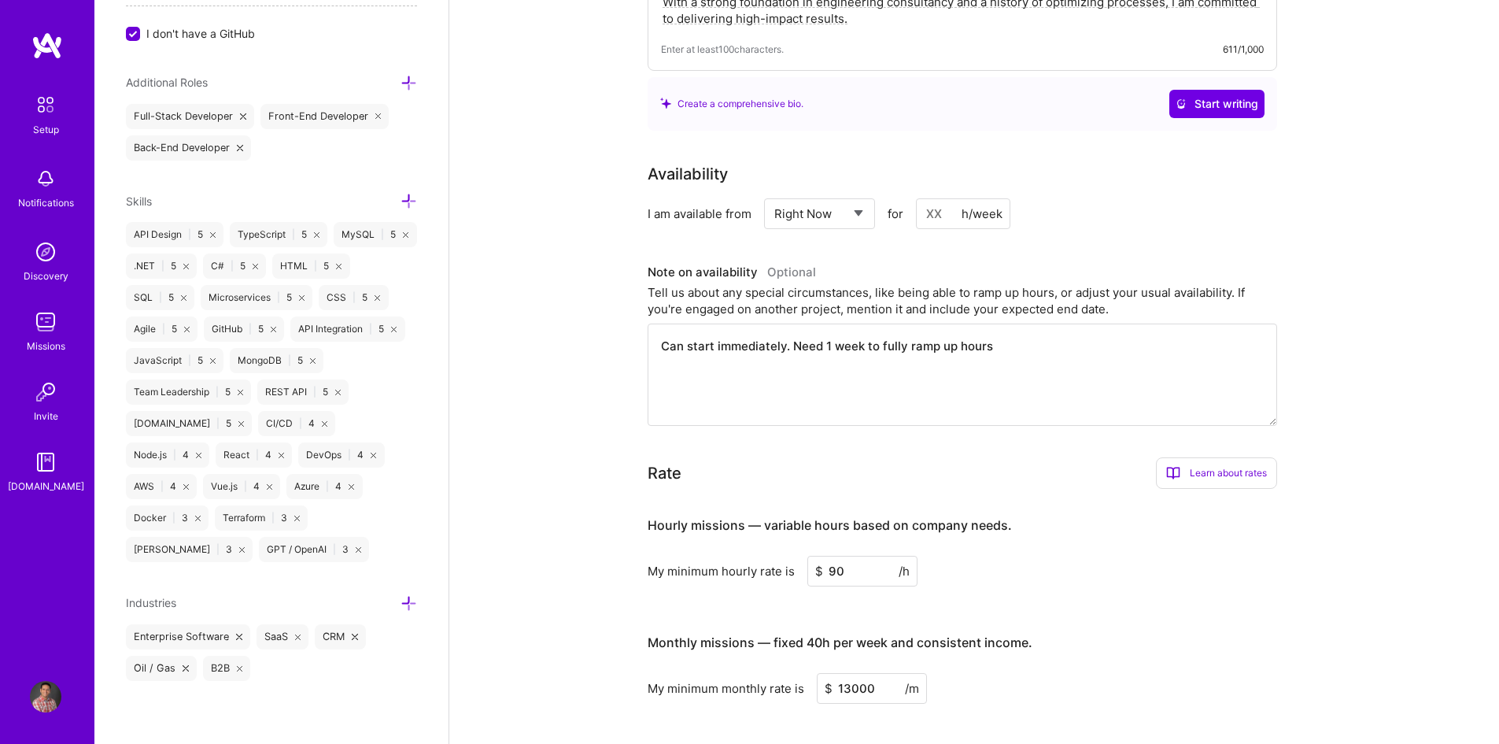
click at [400, 197] on icon at bounding box center [408, 201] width 17 height 17
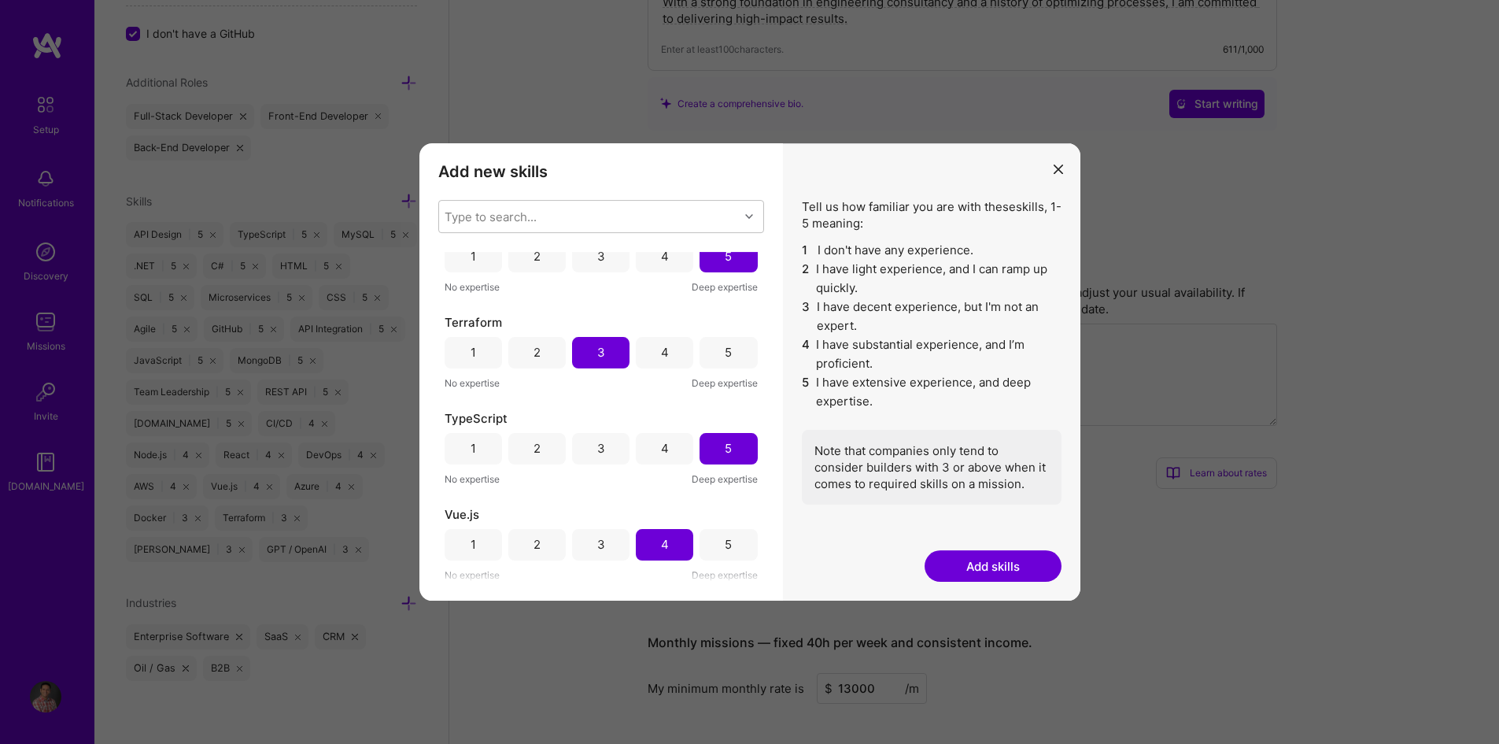
scroll to position [2338, 0]
click at [958, 555] on button "Add skills" at bounding box center [993, 565] width 137 height 31
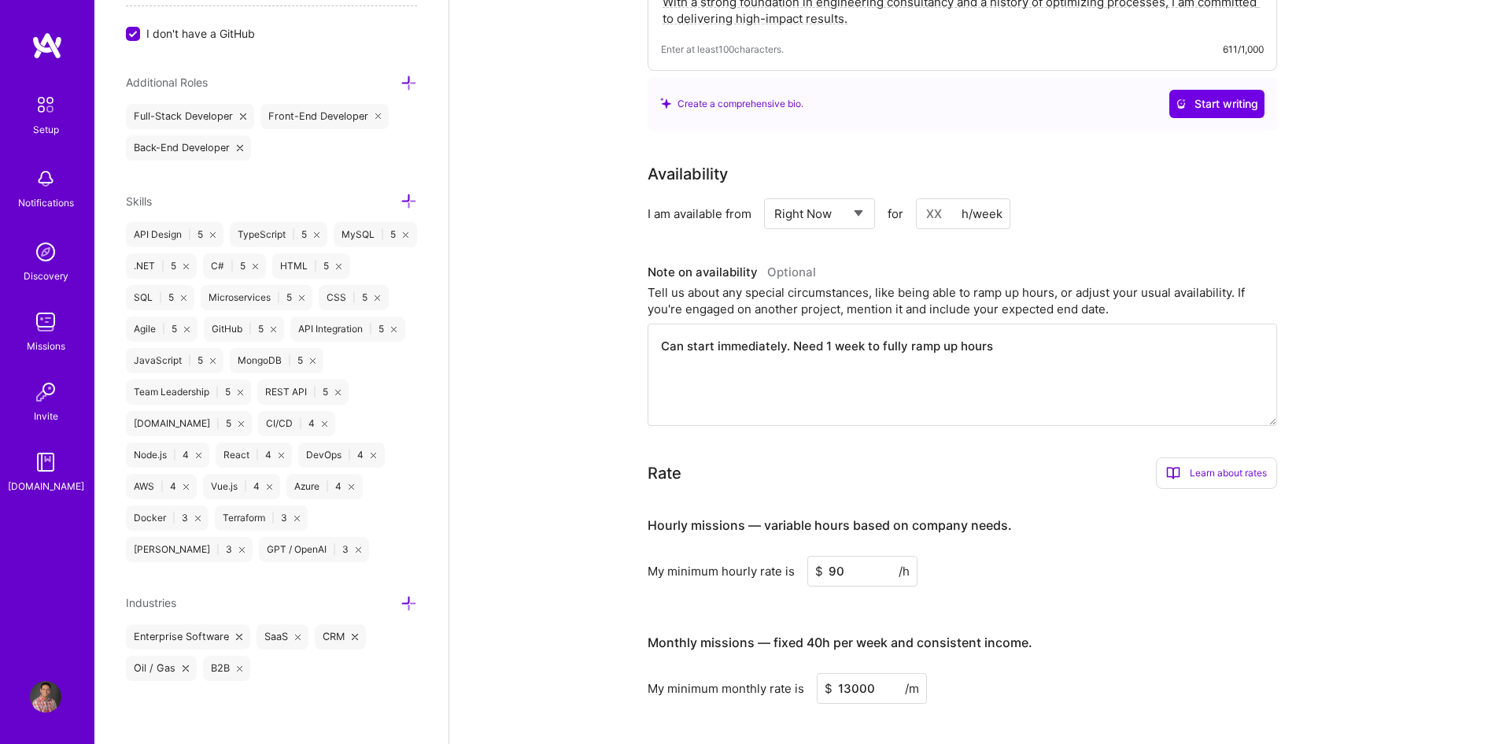
click at [400, 203] on icon at bounding box center [408, 201] width 17 height 17
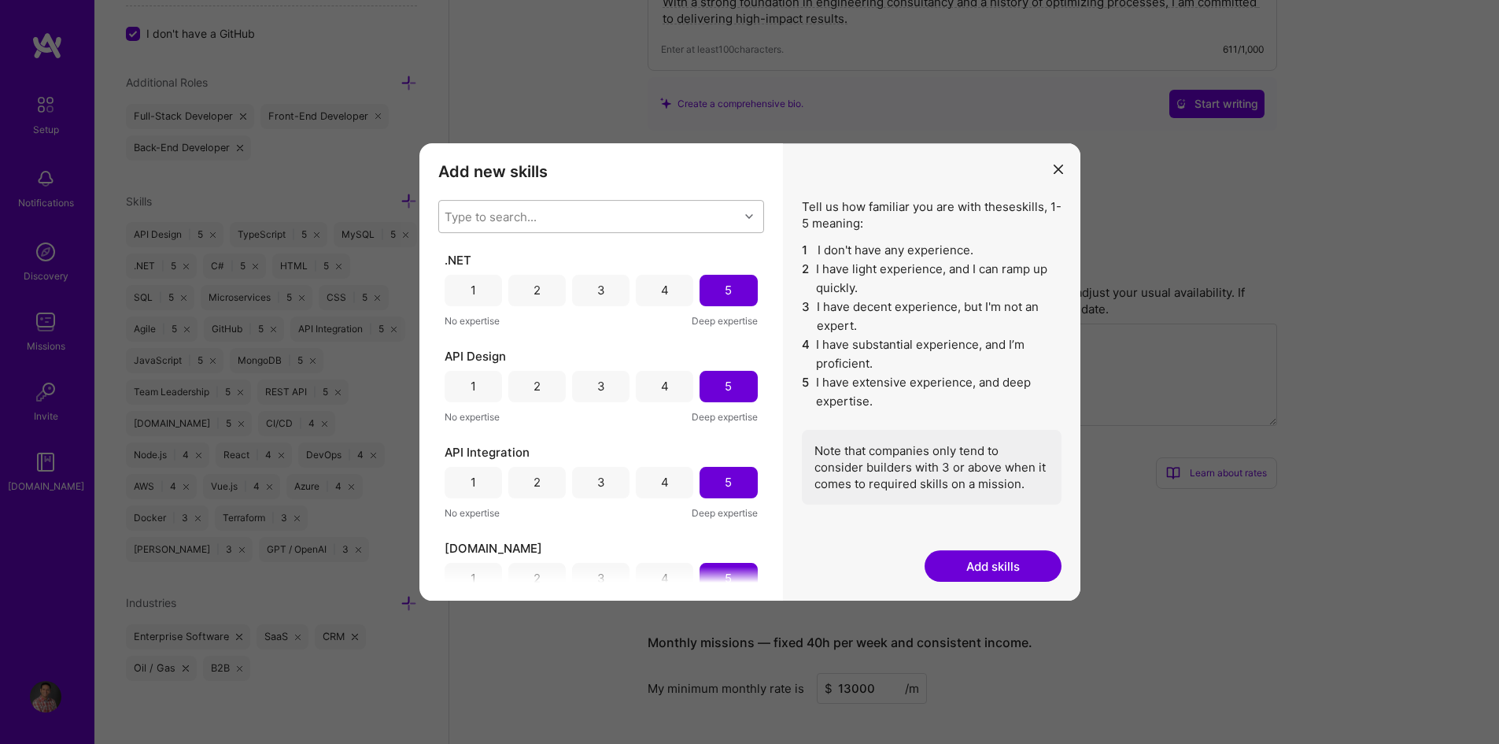
click at [499, 221] on div "Type to search..." at bounding box center [491, 216] width 92 height 17
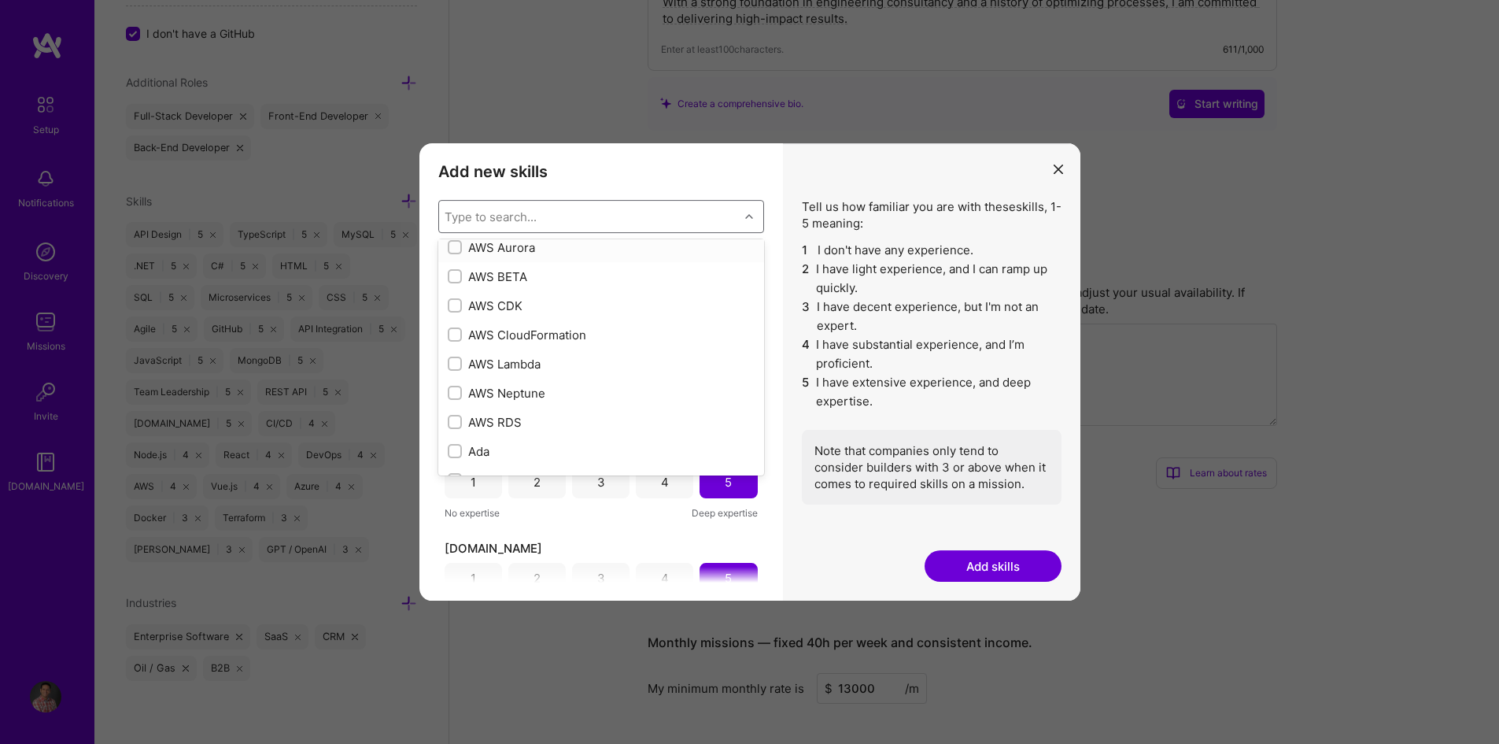
scroll to position [315, 0]
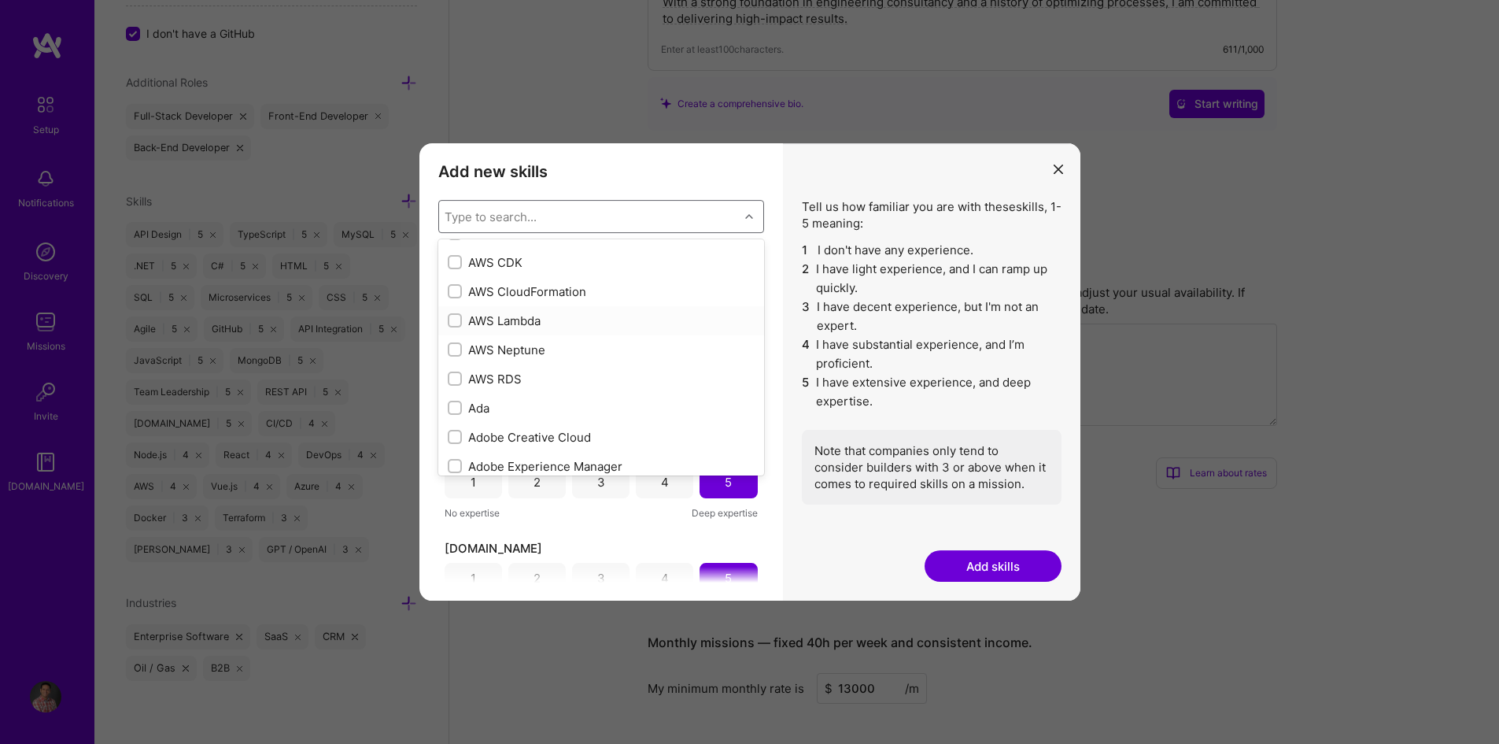
click at [453, 322] on input "modal" at bounding box center [456, 321] width 11 height 11
checkbox input "true"
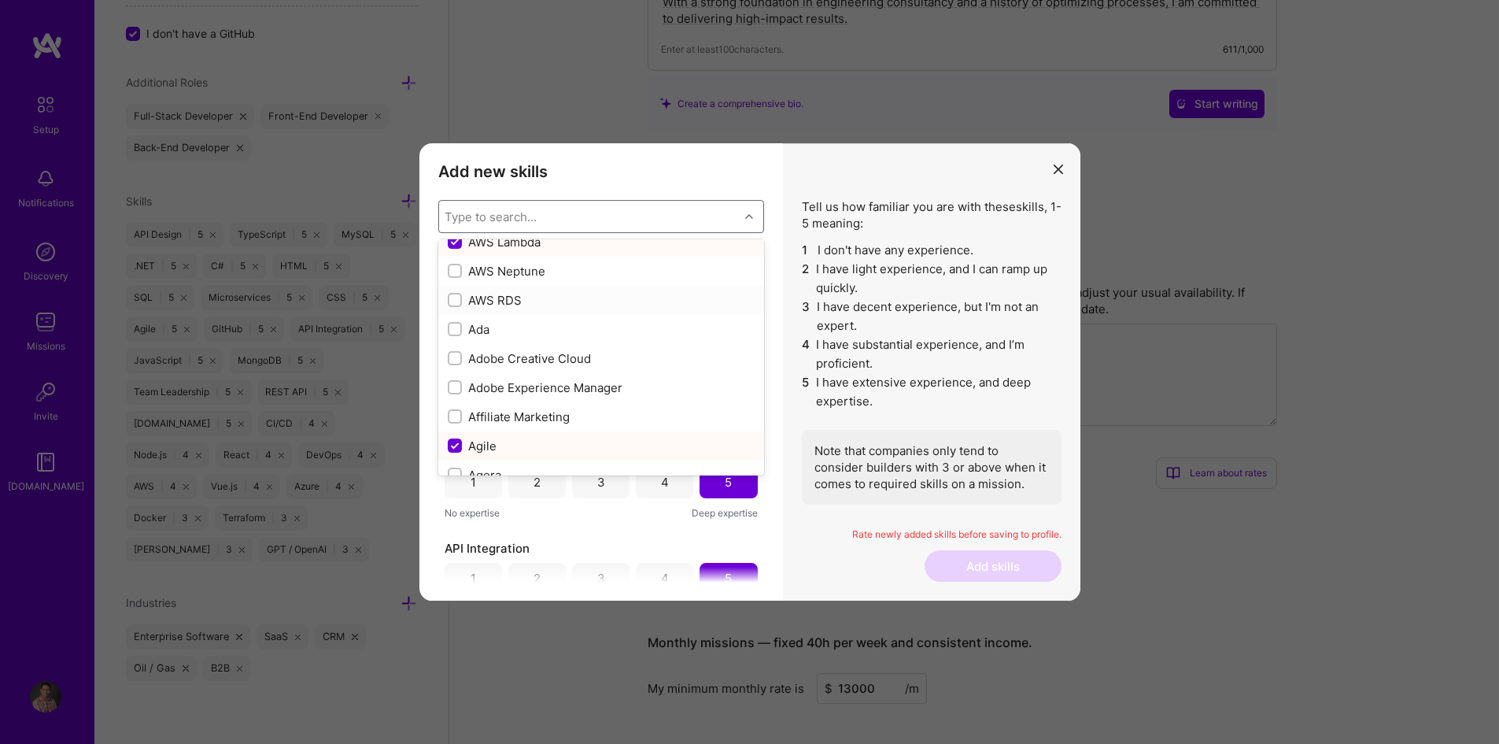
click at [452, 300] on input "modal" at bounding box center [456, 300] width 11 height 11
checkbox input "true"
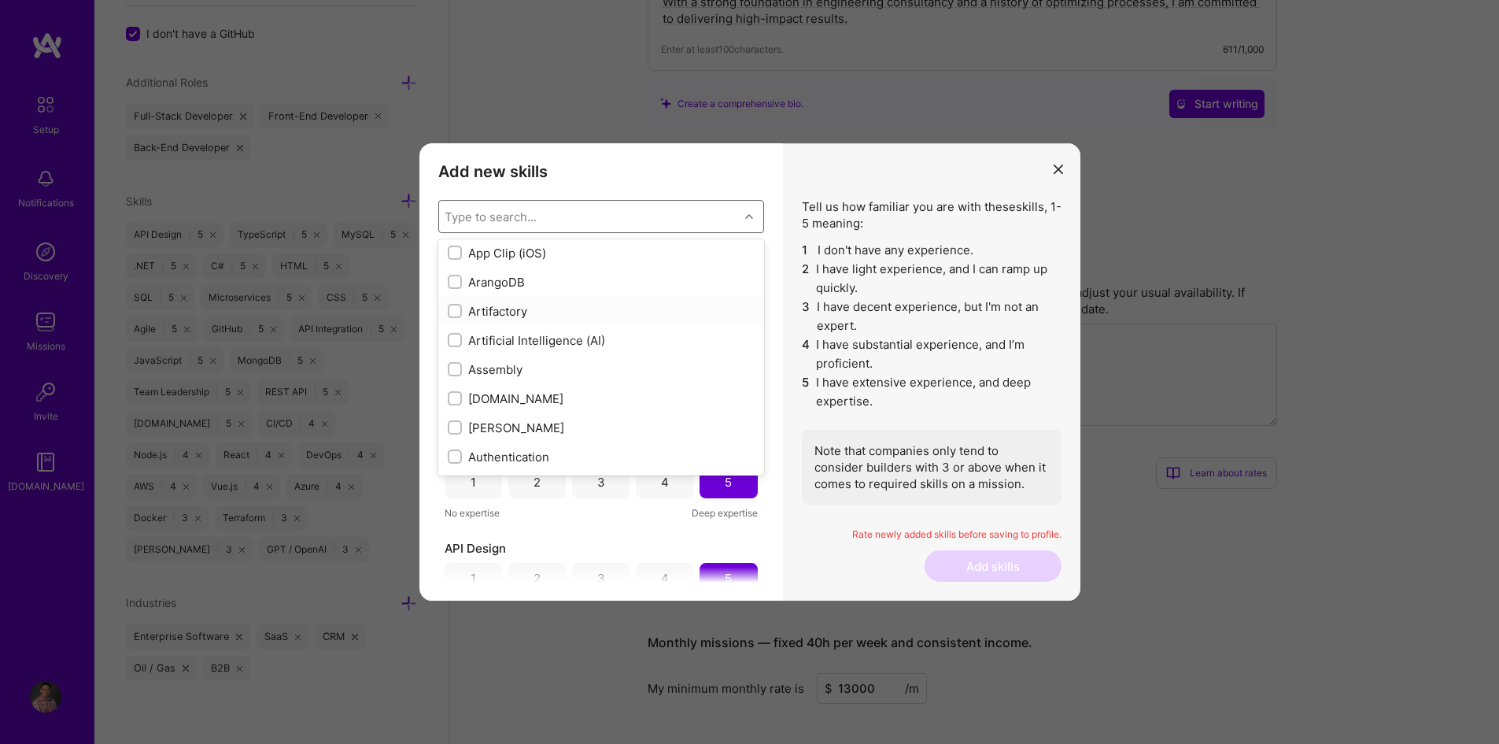
scroll to position [1102, 0]
click at [452, 259] on input "modal" at bounding box center [456, 262] width 11 height 11
checkbox input "true"
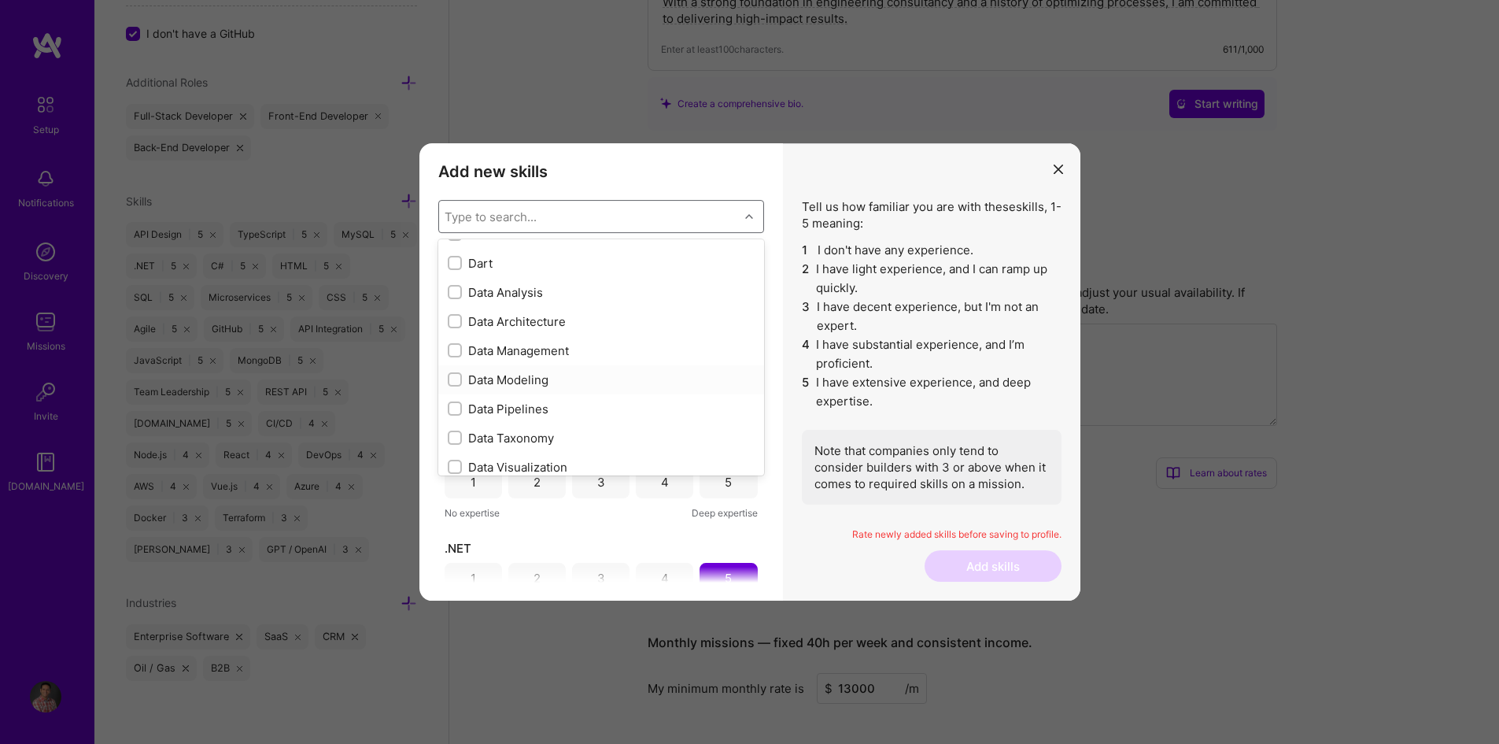
click at [456, 379] on input "modal" at bounding box center [456, 380] width 11 height 11
checkbox input "true"
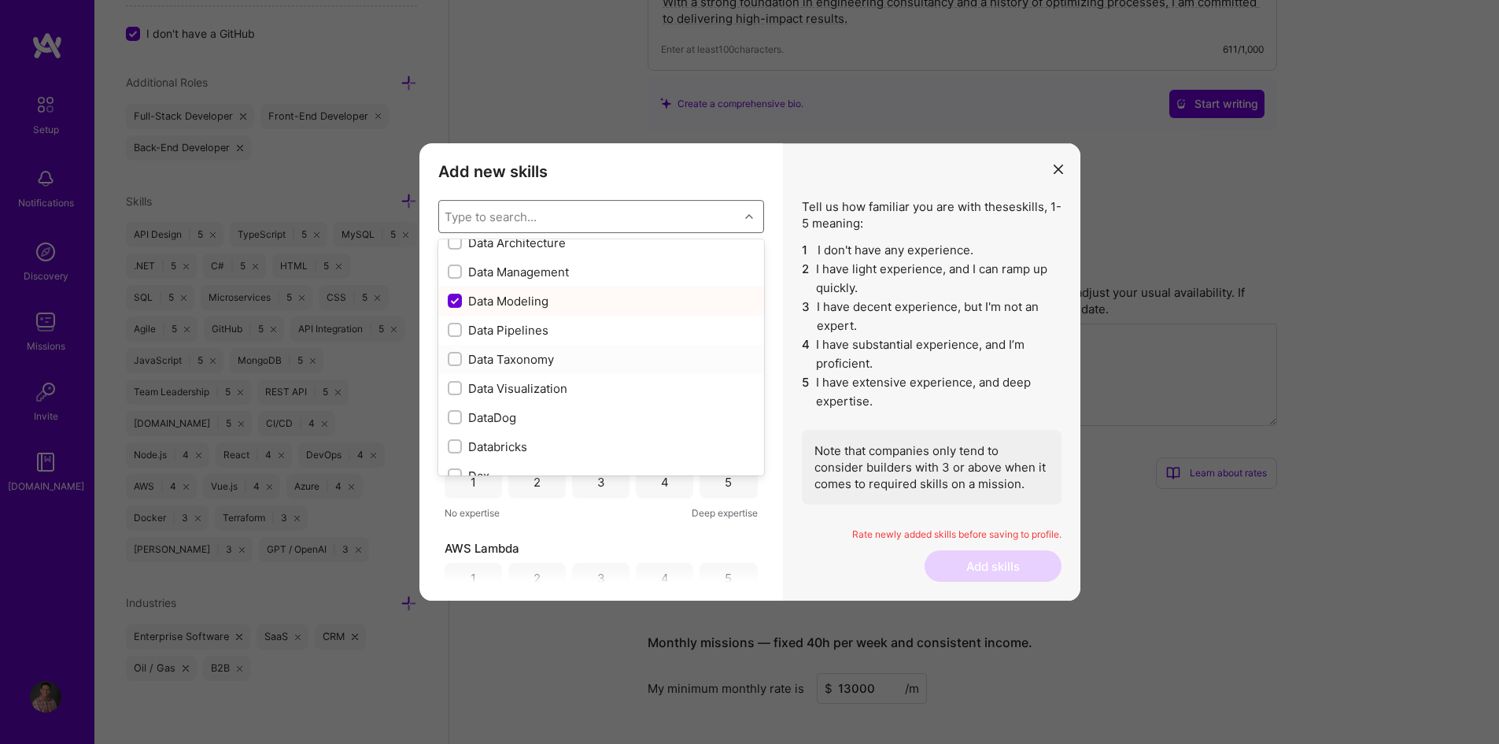
scroll to position [2597, 0]
click at [460, 338] on div "modal" at bounding box center [455, 338] width 14 height 14
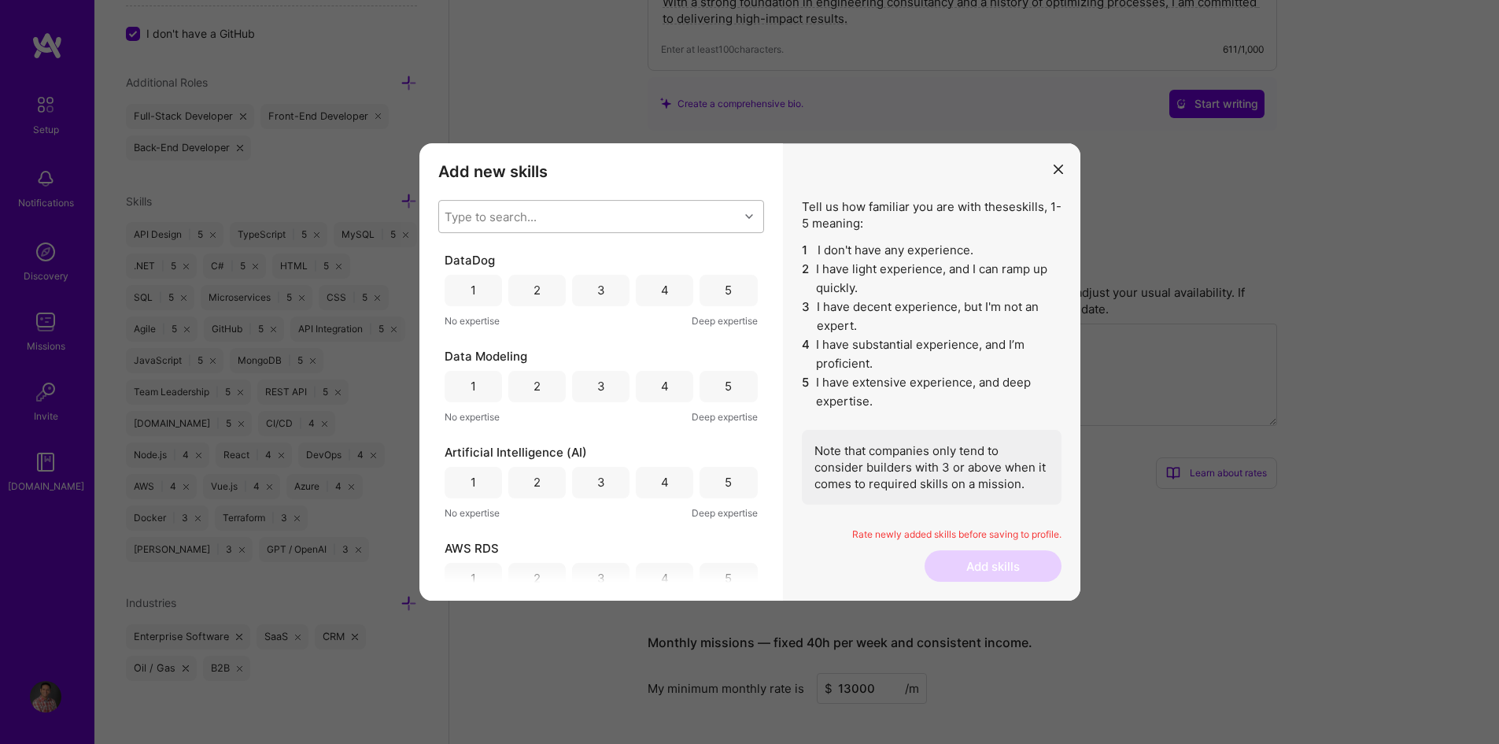
click at [555, 220] on div "Type to search..." at bounding box center [589, 216] width 300 height 31
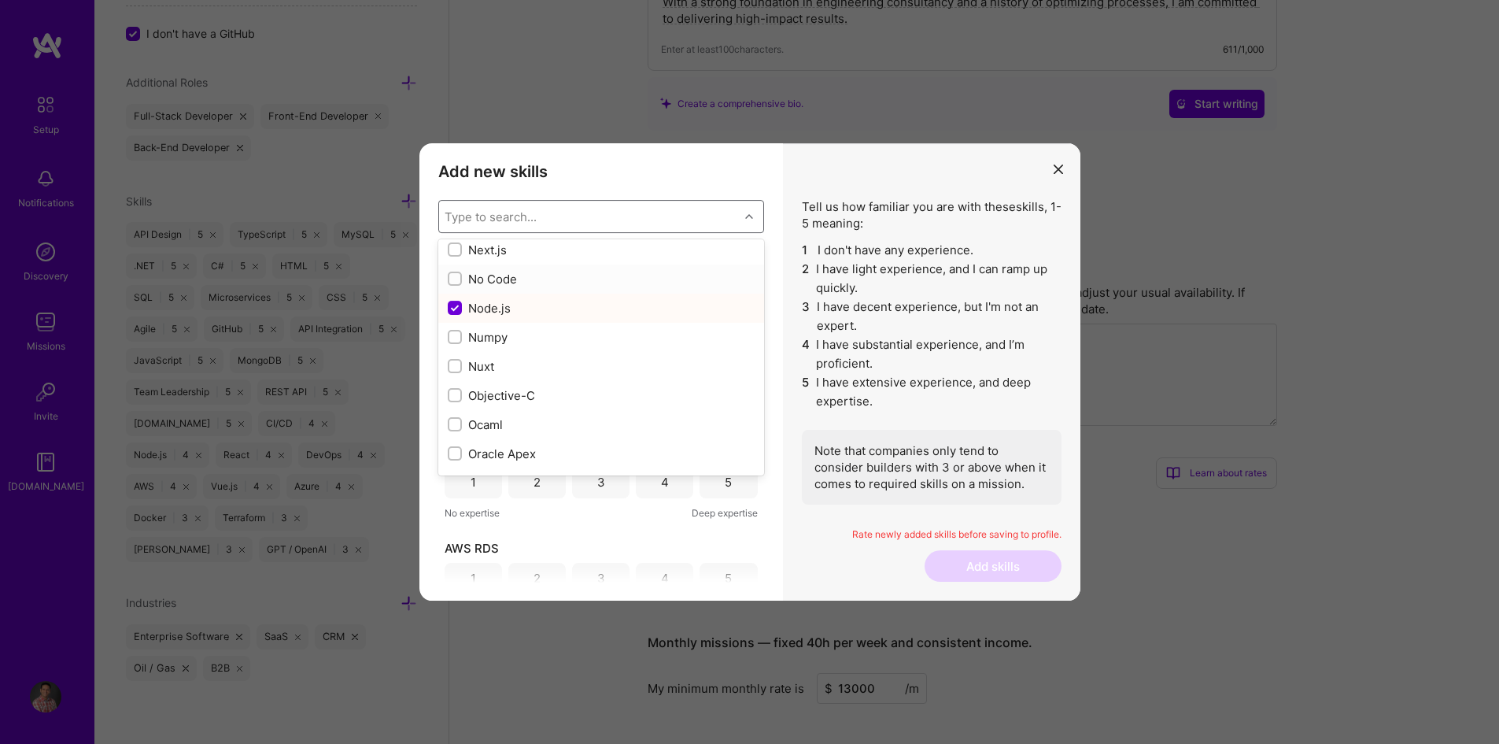
scroll to position [6452, 0]
click at [456, 327] on input "modal" at bounding box center [456, 326] width 11 height 11
checkbox input "true"
click at [456, 404] on input "modal" at bounding box center [456, 407] width 11 height 11
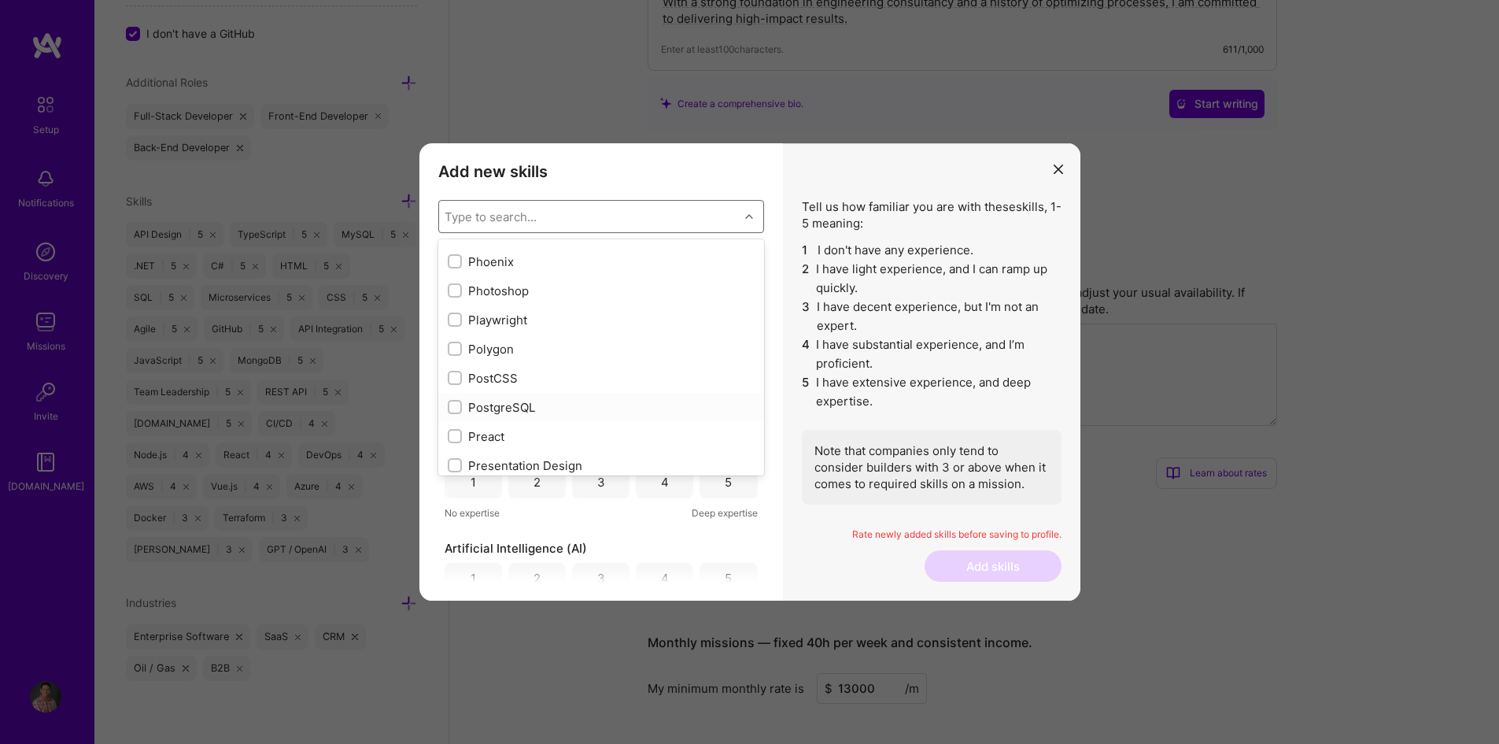
checkbox input "true"
click at [456, 318] on input "modal" at bounding box center [456, 322] width 11 height 11
checkbox input "true"
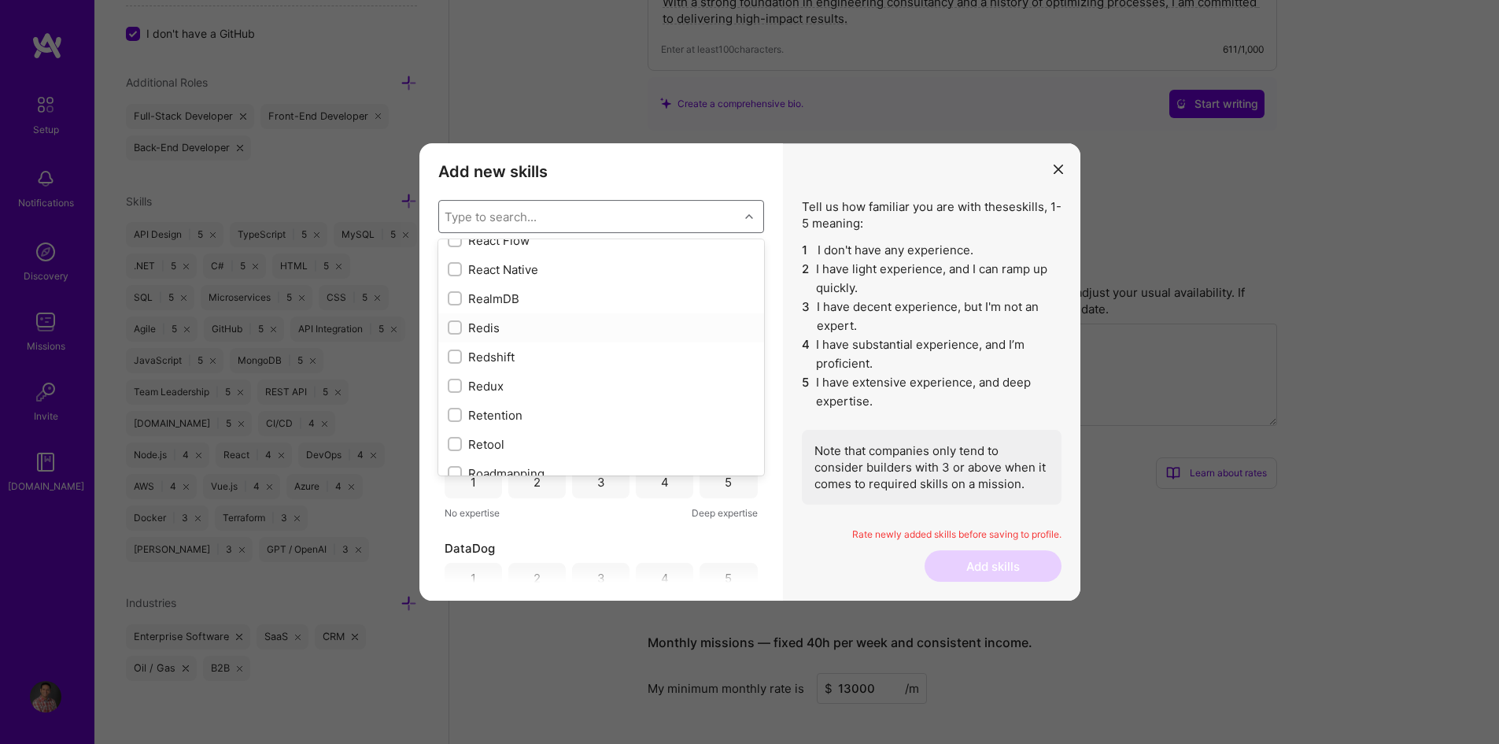
click at [460, 330] on div "modal" at bounding box center [455, 327] width 14 height 14
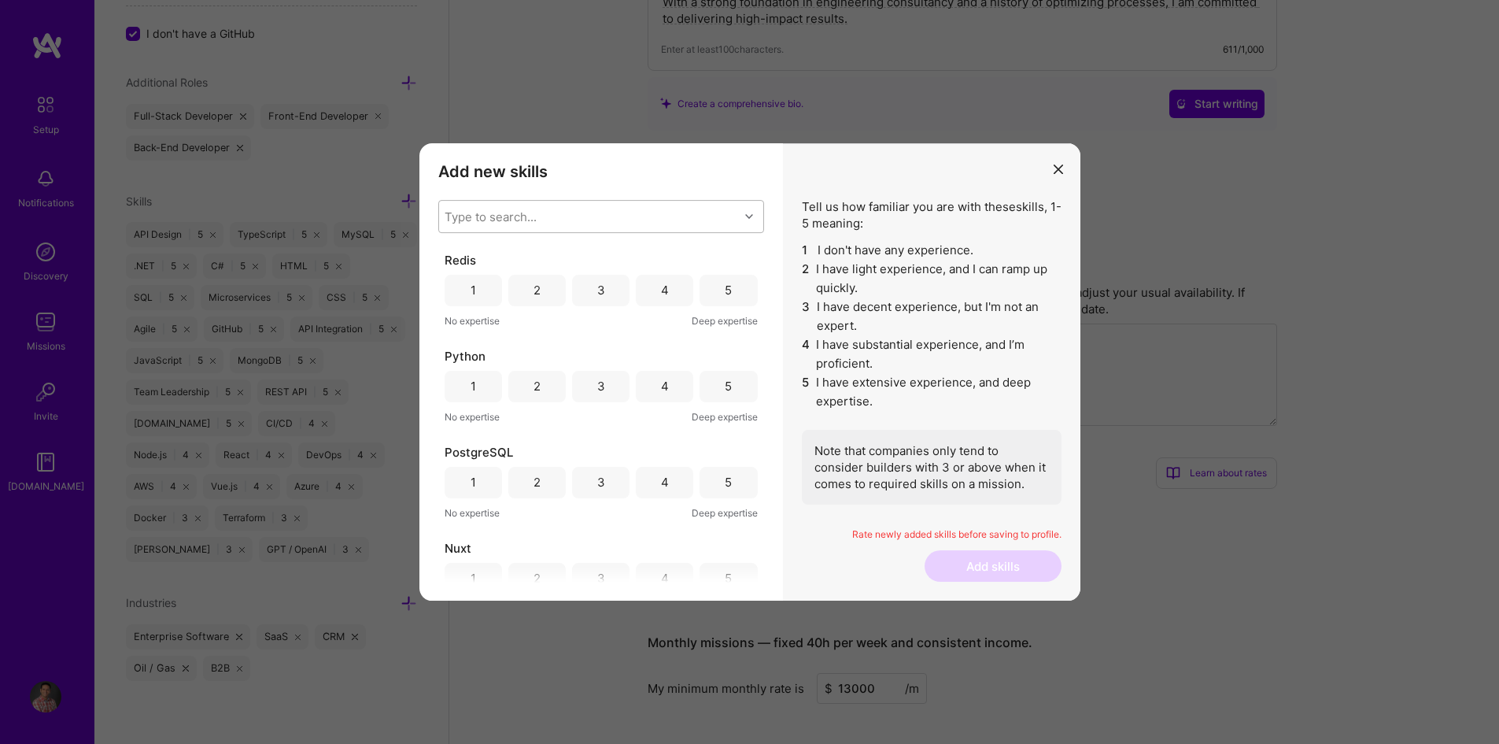
click at [533, 219] on div "Type to search..." at bounding box center [491, 216] width 92 height 17
click at [463, 371] on div "Webhooks" at bounding box center [601, 375] width 307 height 17
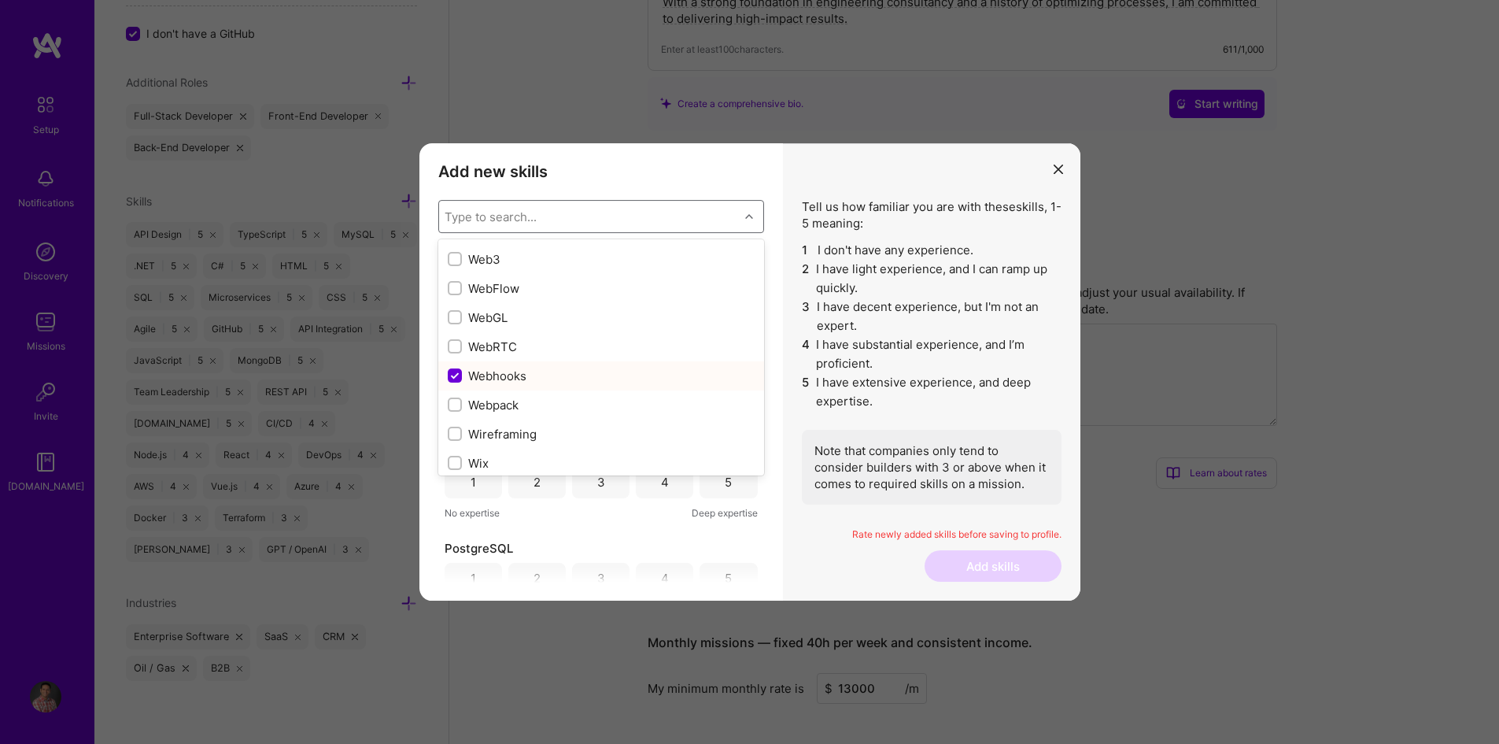
click at [457, 375] on input "modal" at bounding box center [456, 376] width 14 height 14
checkbox input "false"
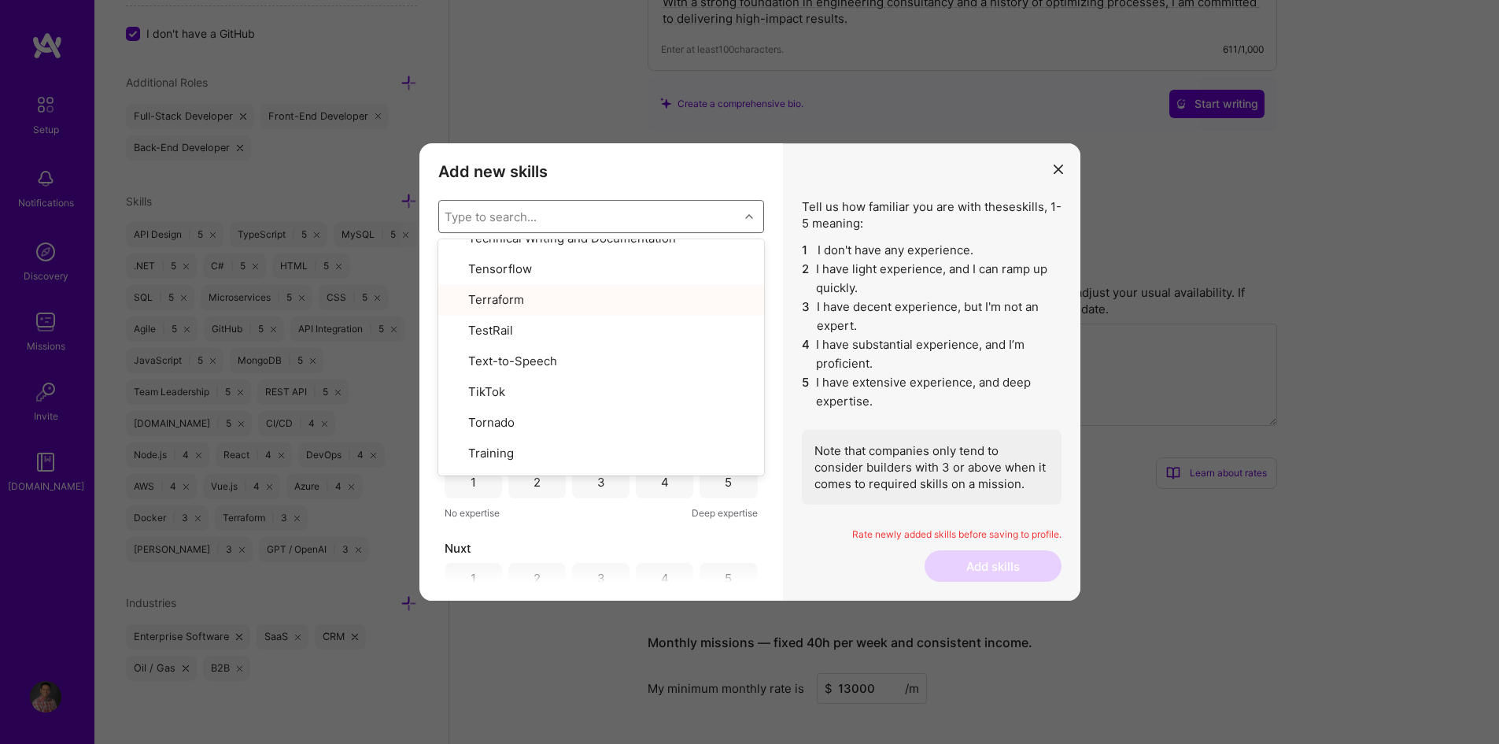
click at [794, 378] on div "Tell us how familiar you are with these skills , 1-5 meaning: 1 I don't have an…" at bounding box center [931, 372] width 297 height 458
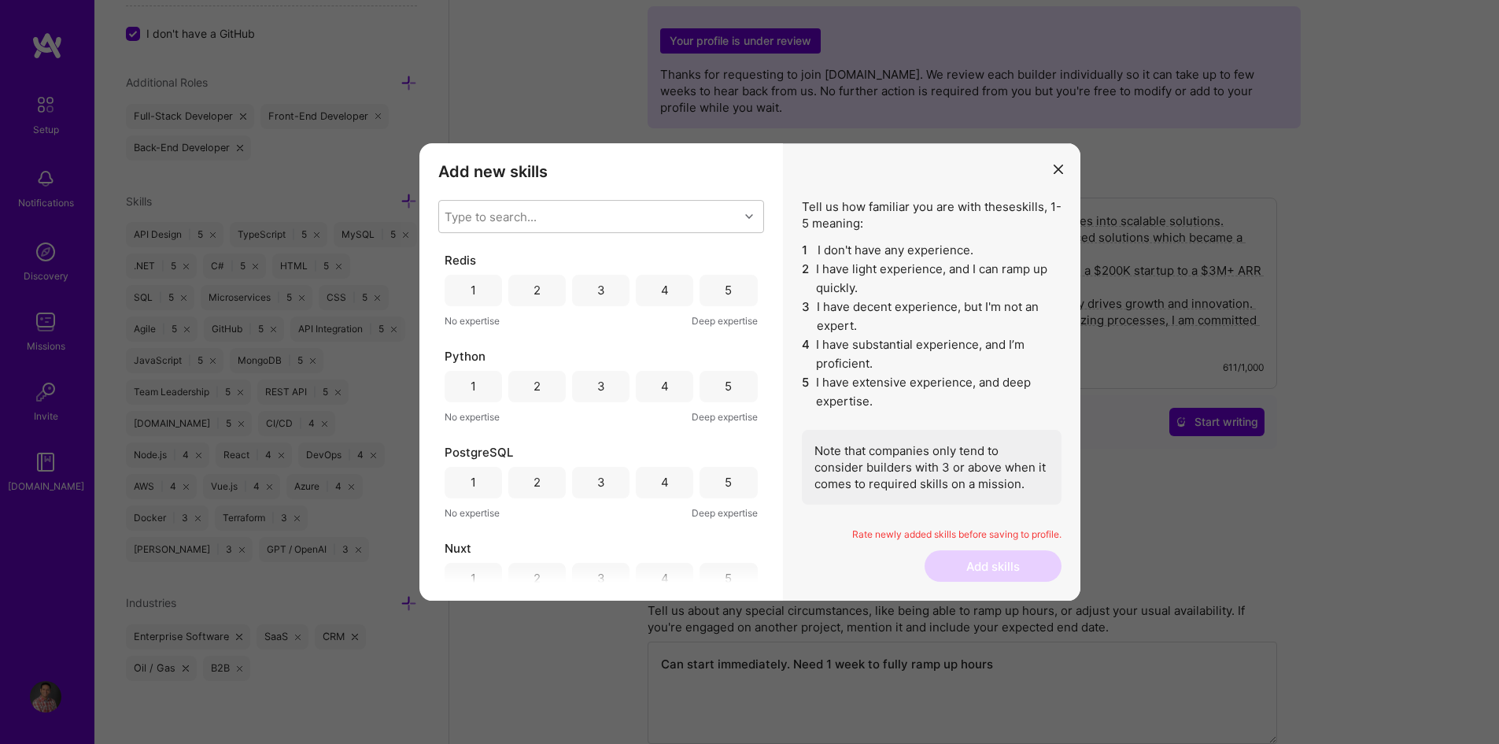
scroll to position [0, 0]
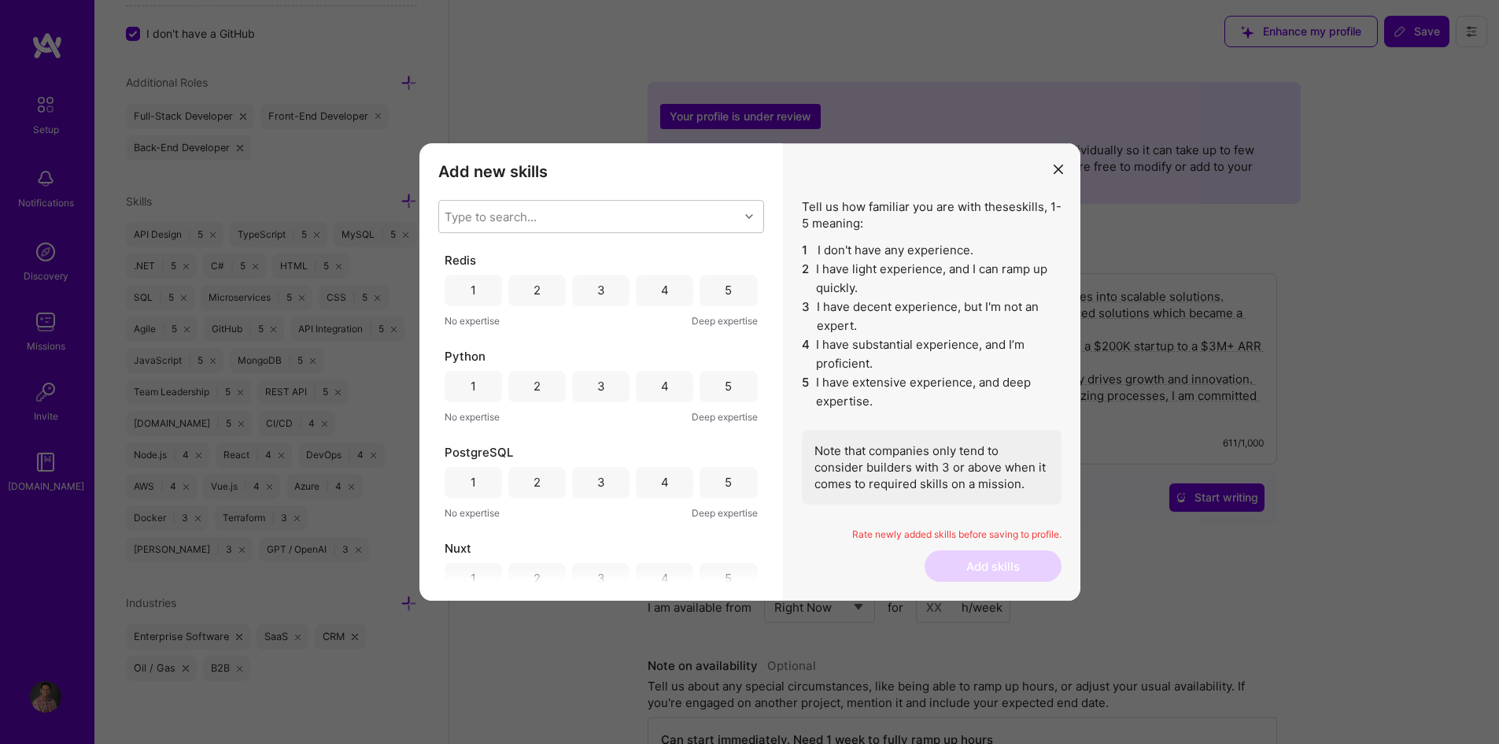
click at [602, 290] on div "3" at bounding box center [600, 290] width 57 height 31
click at [662, 383] on div "4" at bounding box center [665, 386] width 8 height 17
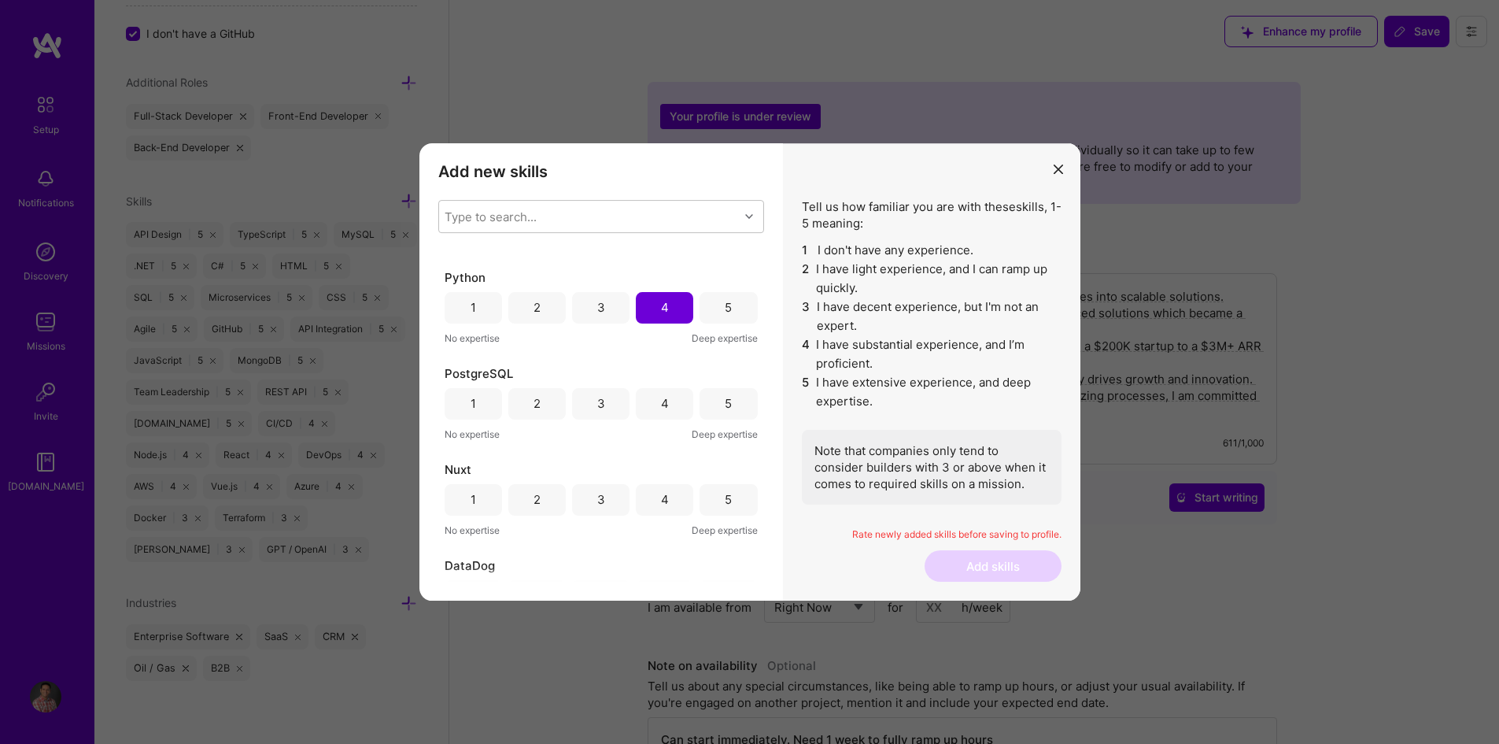
click at [718, 400] on div "5" at bounding box center [727, 403] width 57 height 31
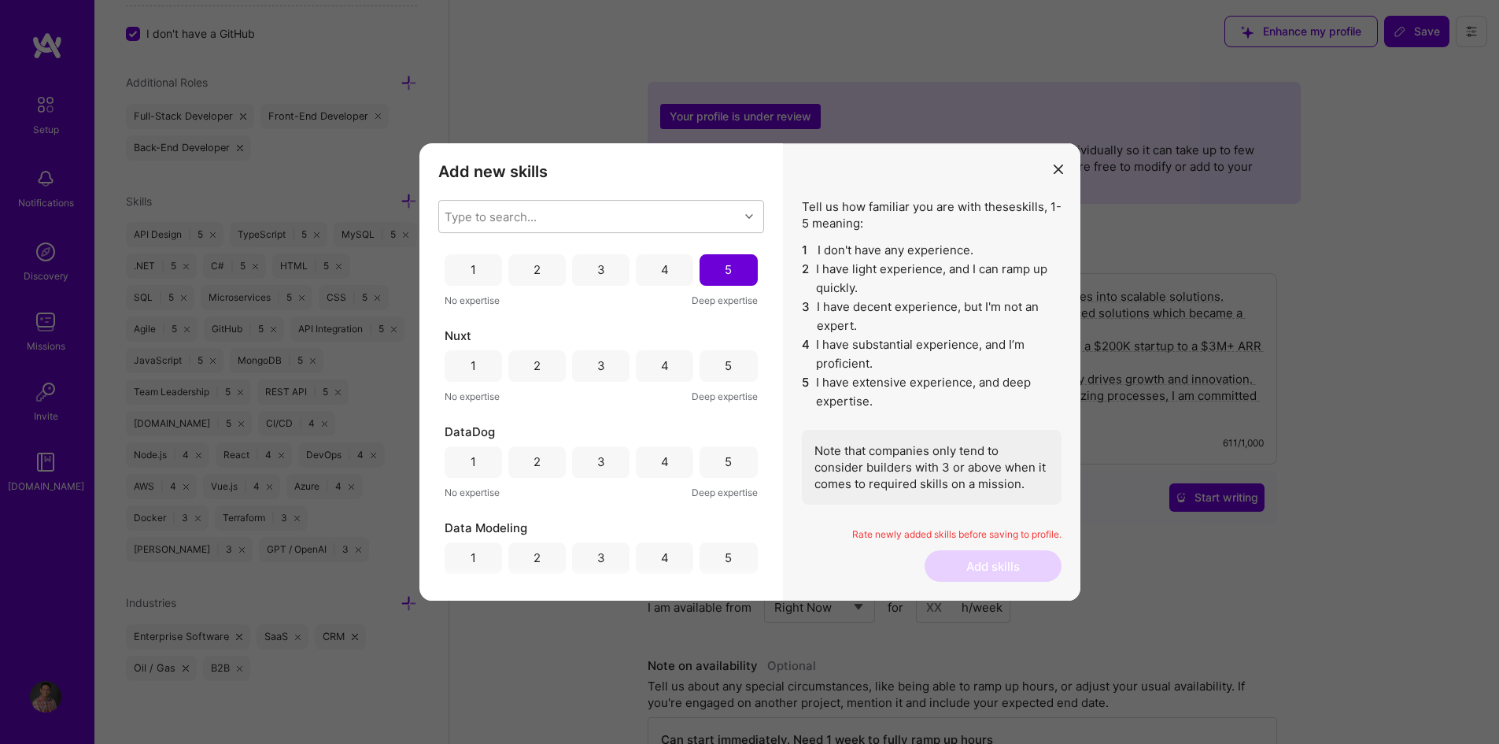
scroll to position [236, 0]
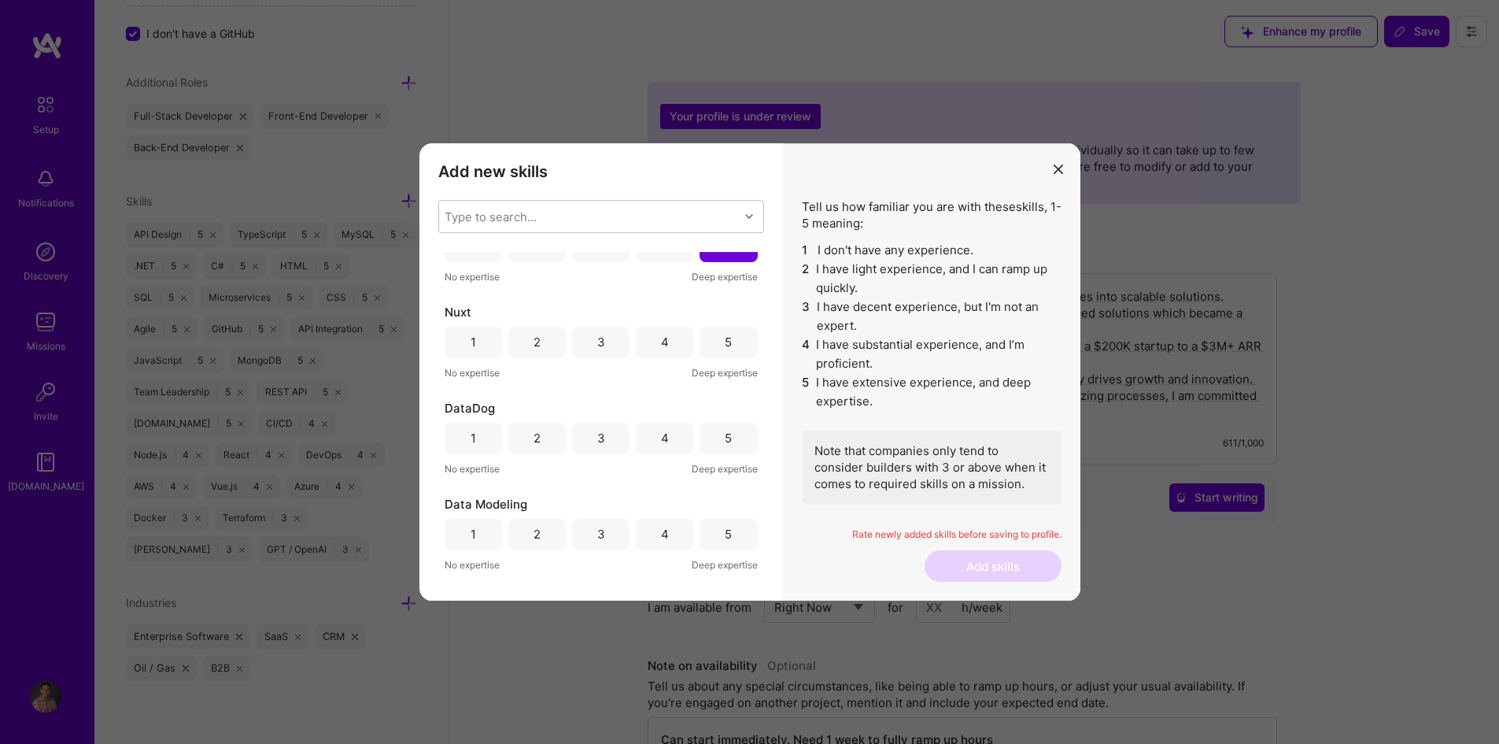
click at [662, 336] on div "4" at bounding box center [665, 342] width 8 height 17
click at [711, 441] on div "5" at bounding box center [727, 438] width 57 height 31
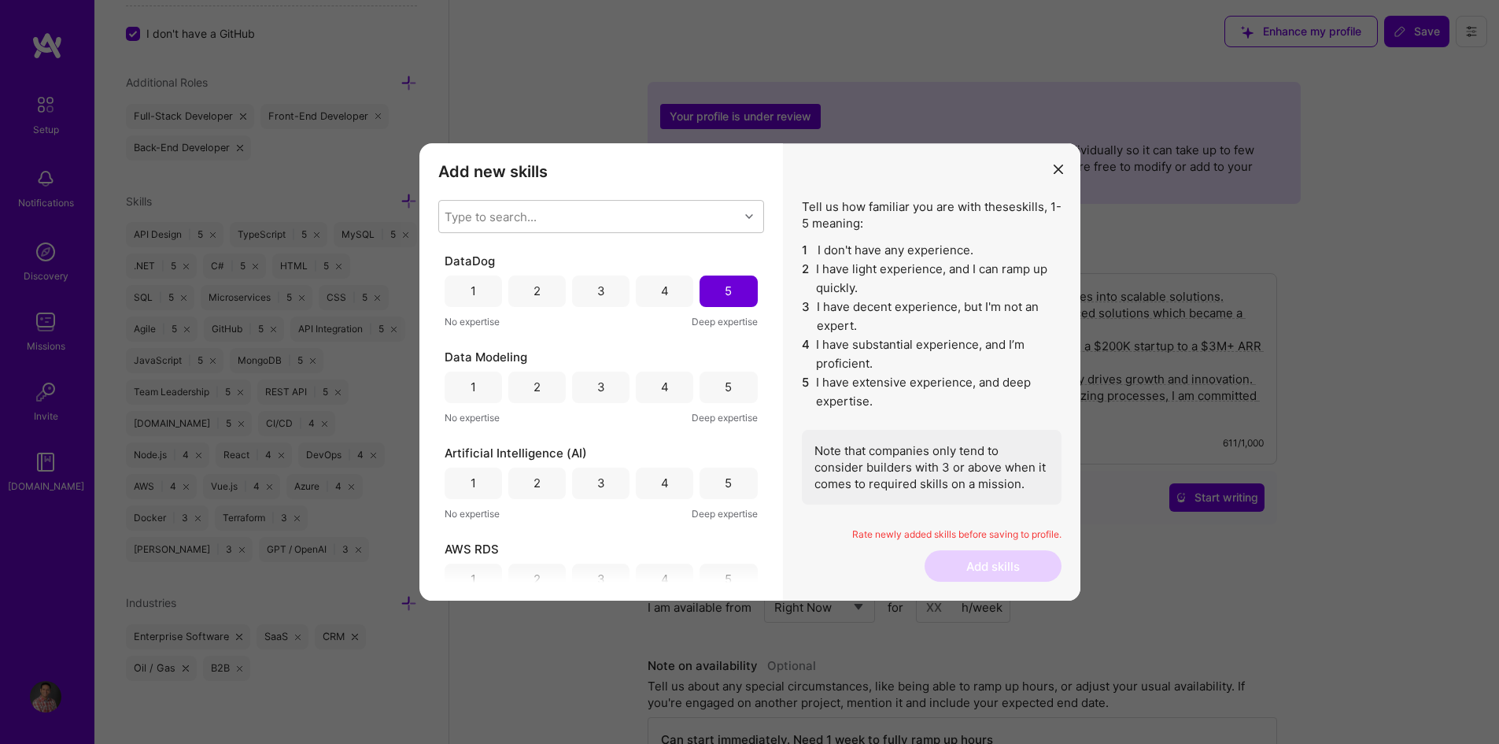
scroll to position [393, 0]
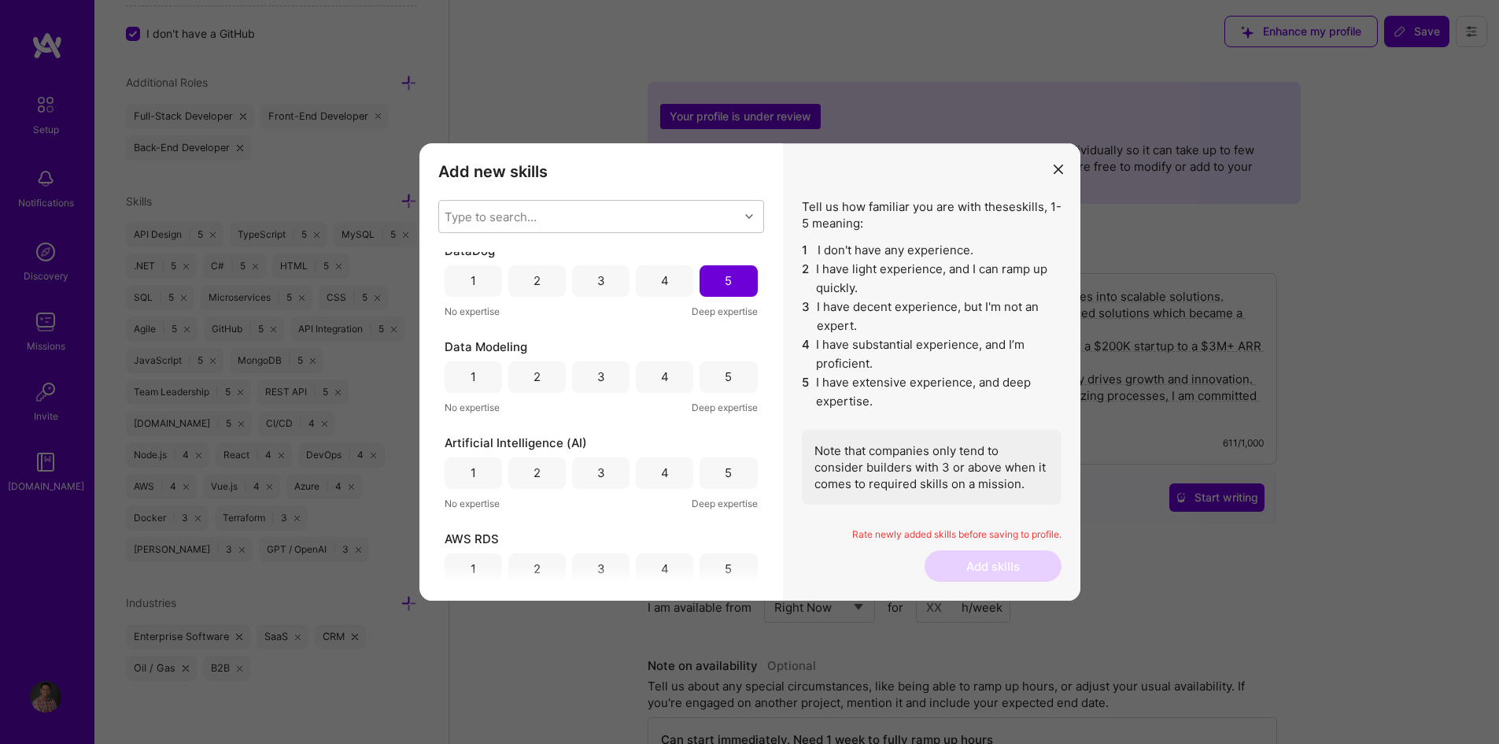
click at [714, 382] on div "5" at bounding box center [727, 376] width 57 height 31
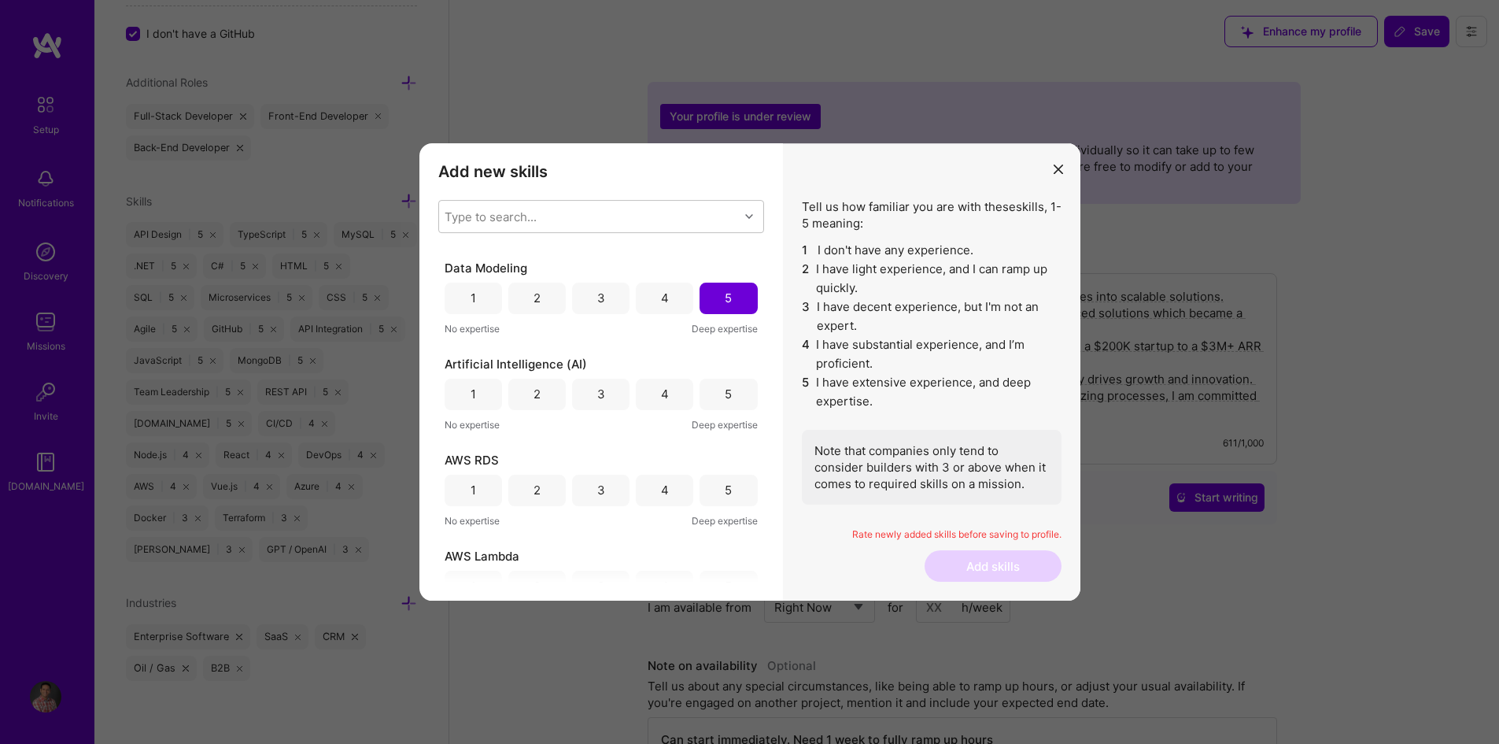
click at [600, 489] on div "3" at bounding box center [601, 490] width 8 height 17
click at [642, 482] on div "4" at bounding box center [664, 489] width 57 height 31
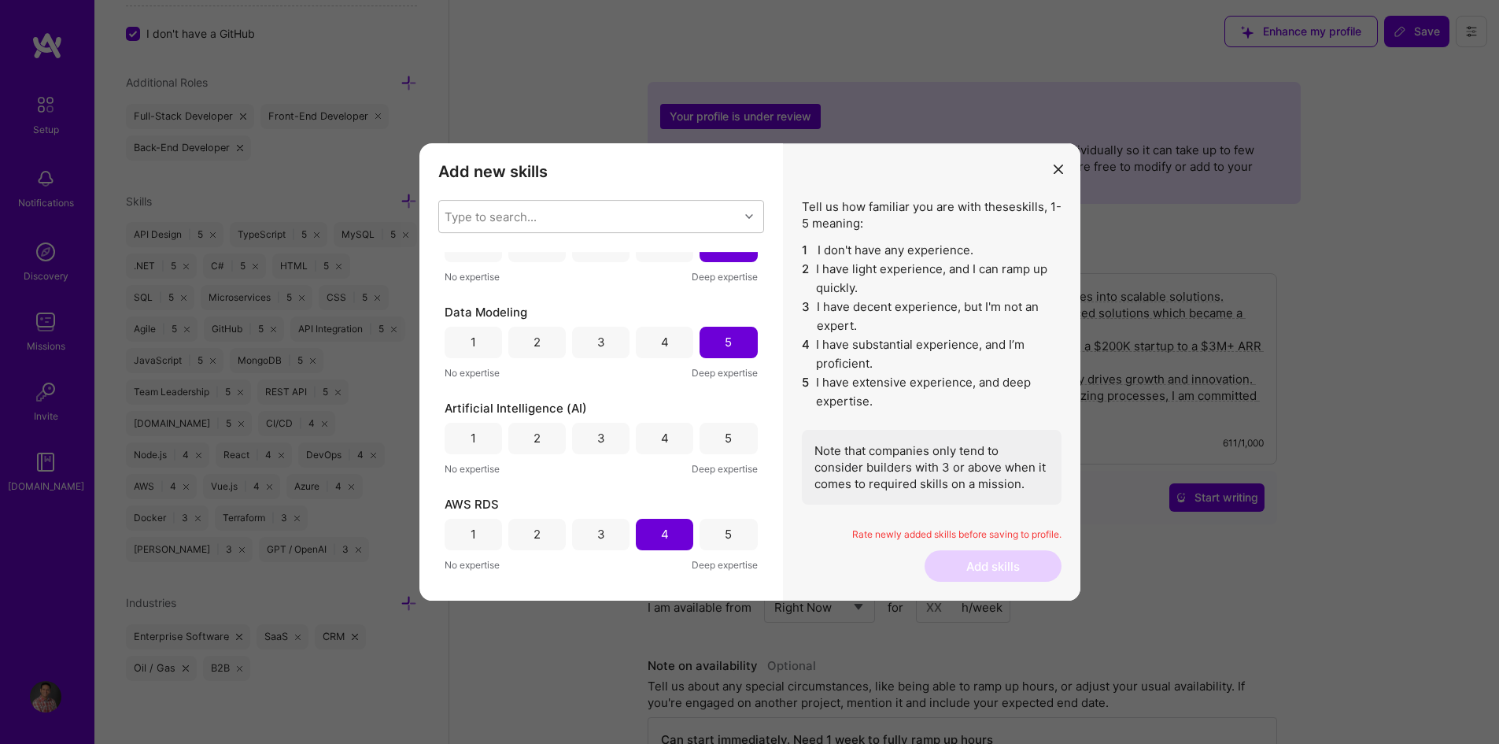
scroll to position [393, 0]
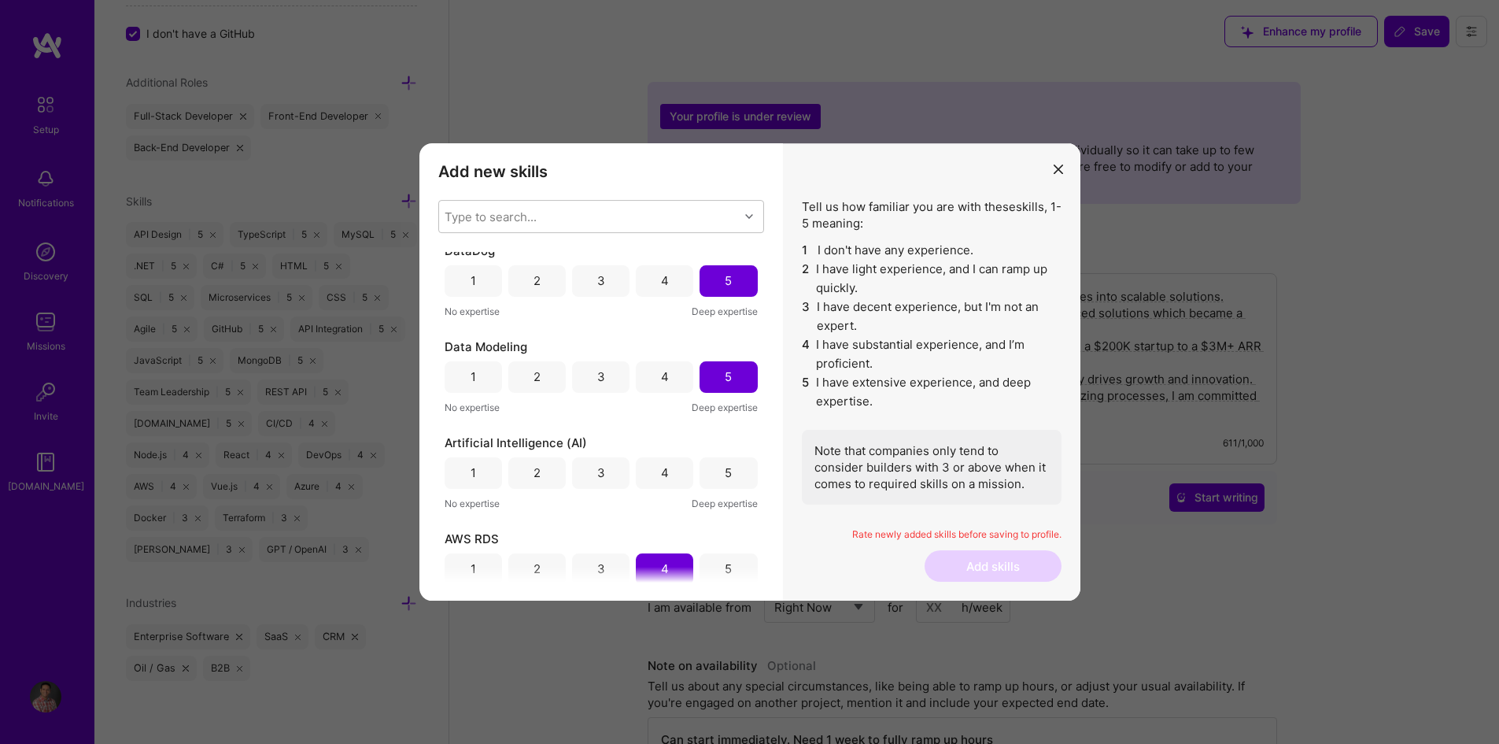
click at [597, 473] on div "3" at bounding box center [601, 472] width 8 height 17
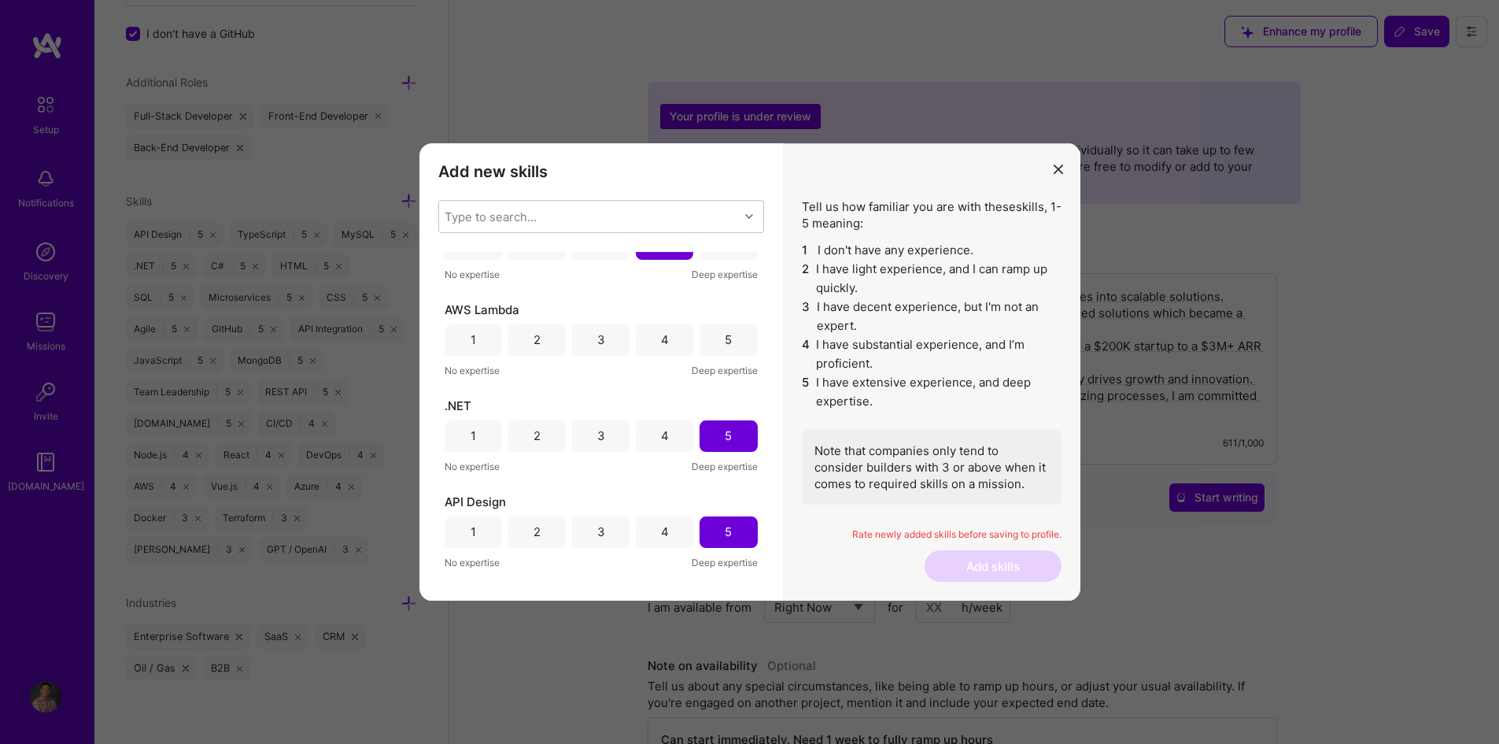
scroll to position [629, 0]
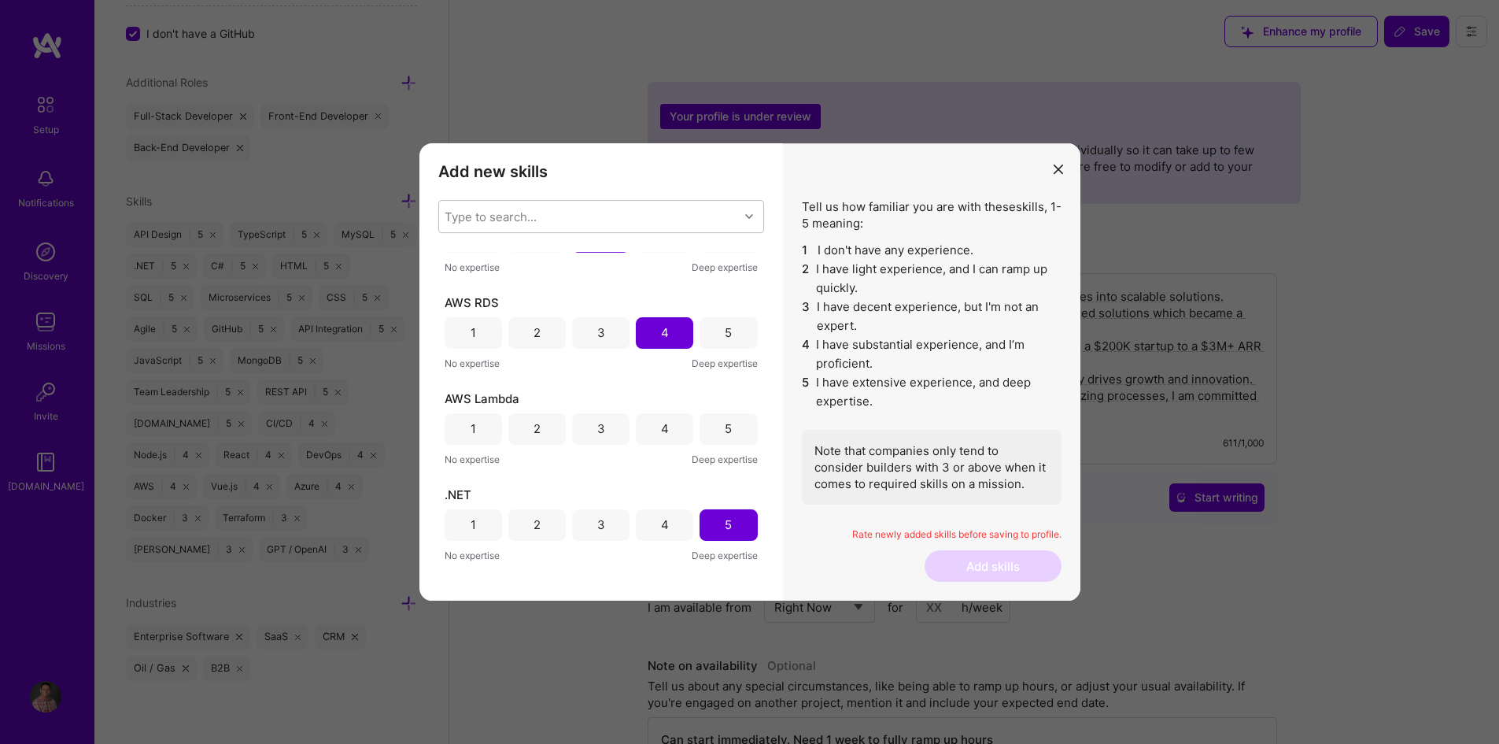
click at [674, 424] on div "4" at bounding box center [664, 428] width 57 height 31
click at [993, 566] on button "Add skills" at bounding box center [993, 565] width 137 height 31
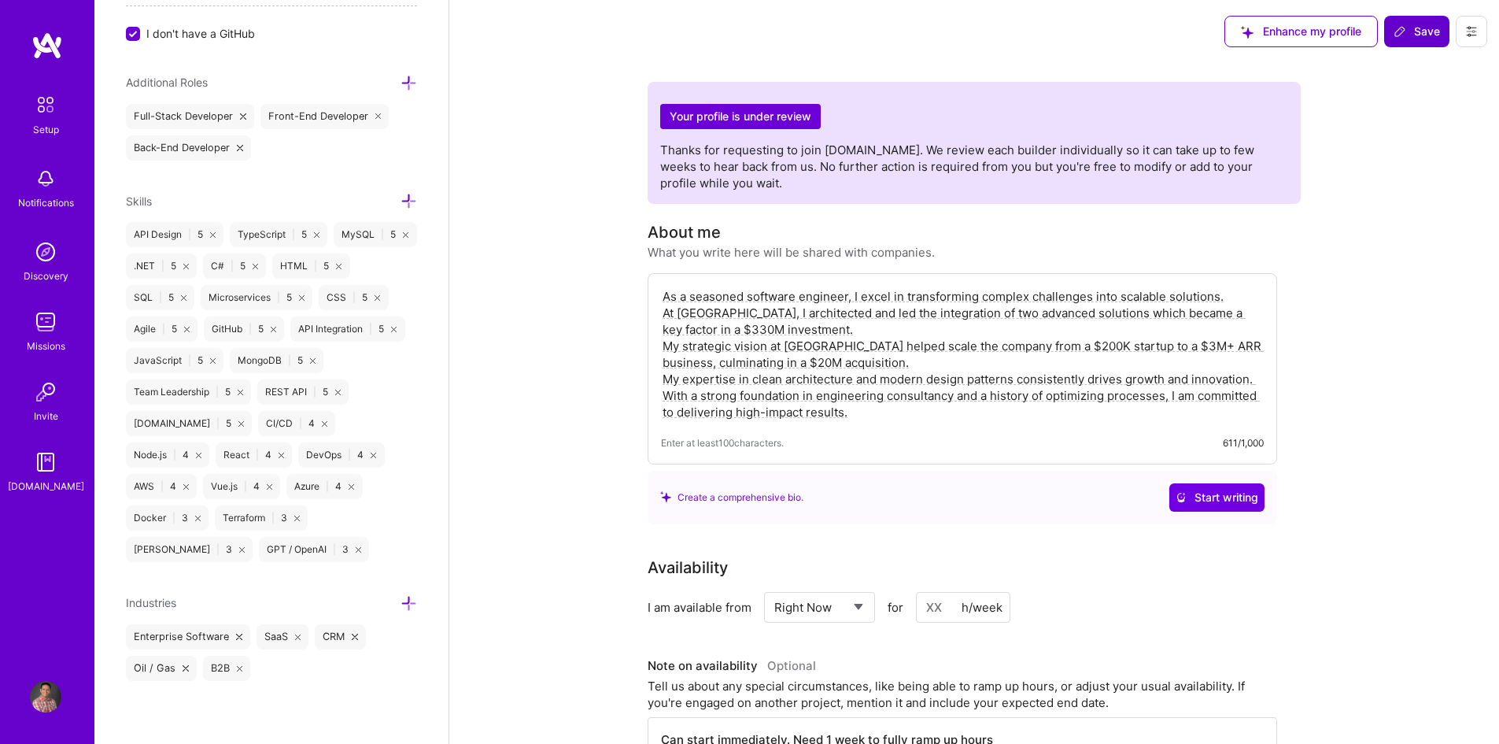
click at [1401, 38] on span "Save" at bounding box center [1416, 32] width 46 height 16
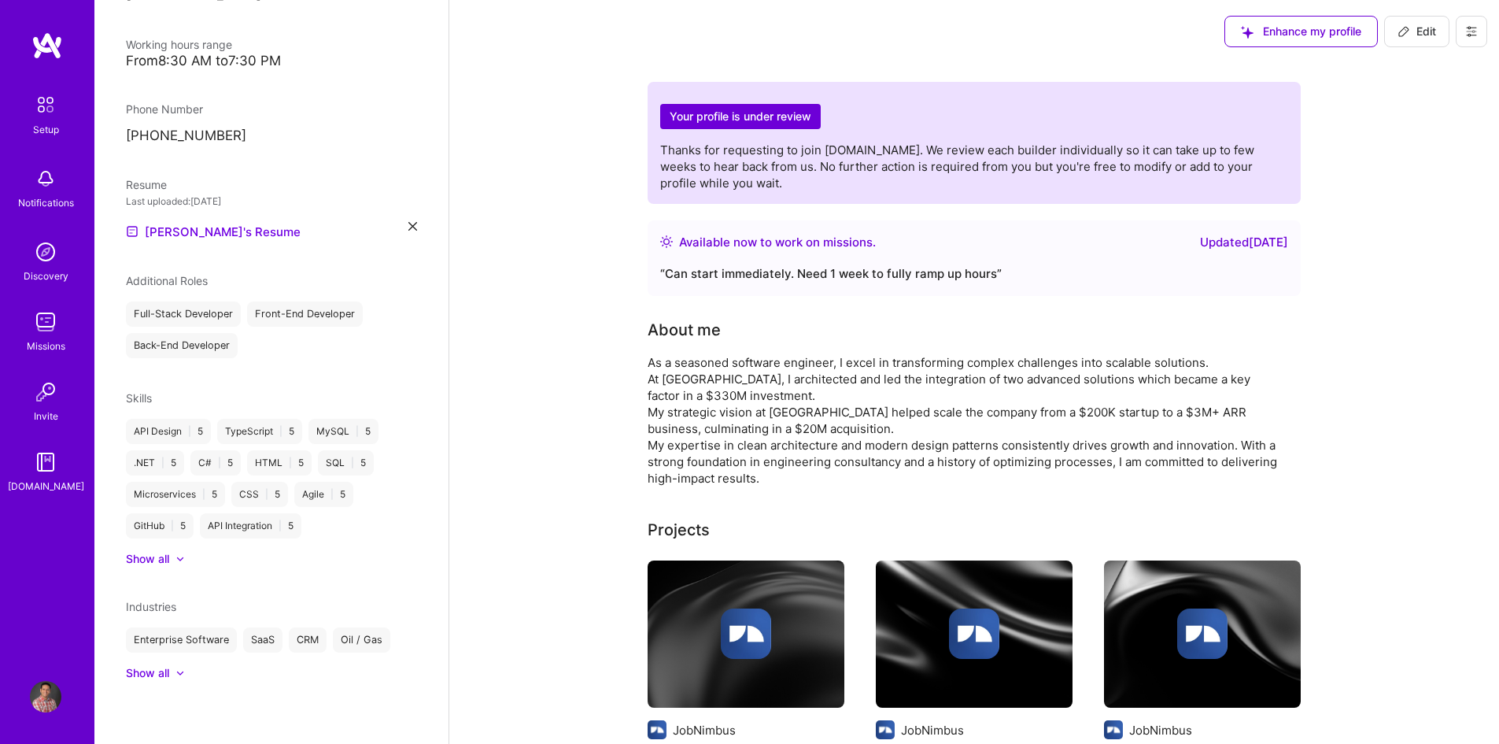
scroll to position [332, 0]
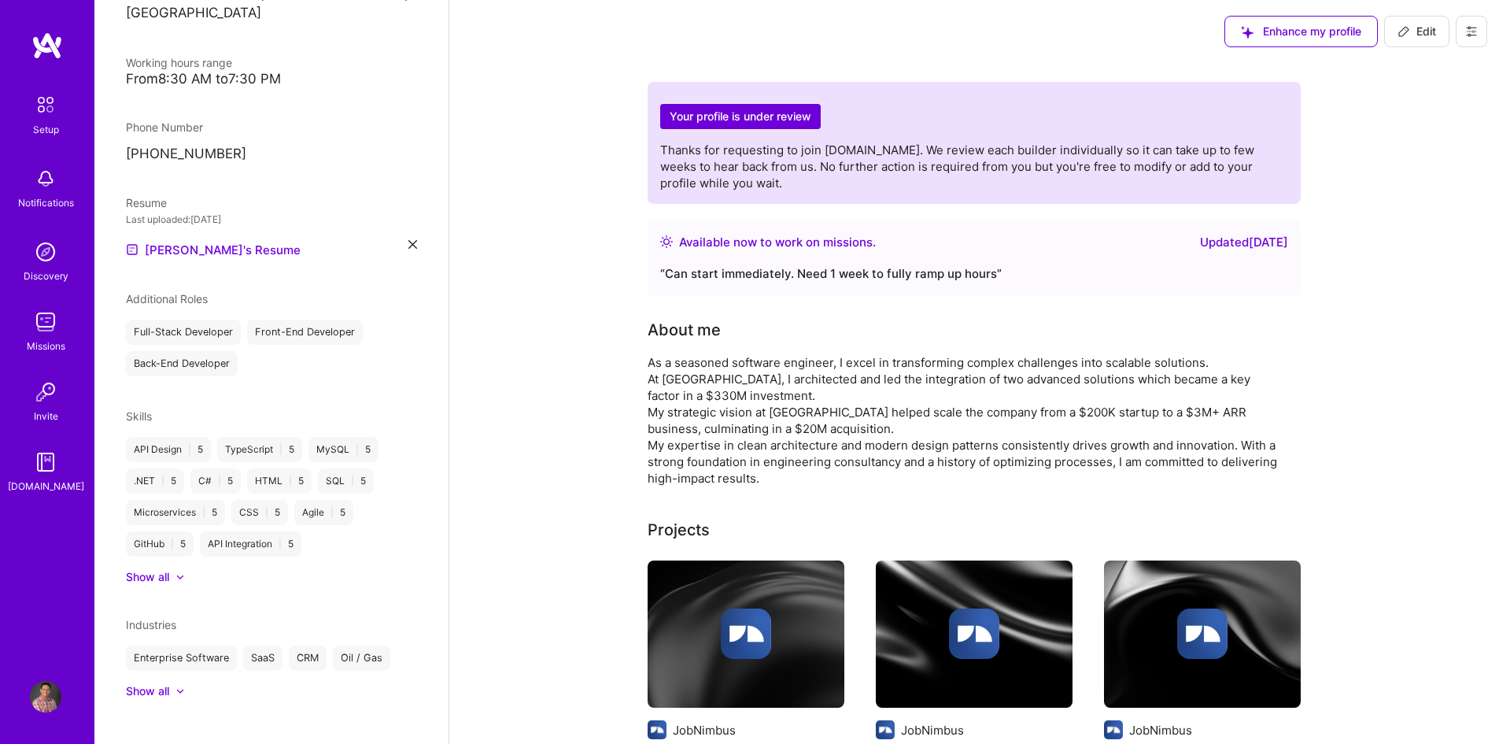
click at [170, 569] on div at bounding box center [172, 577] width 6 height 16
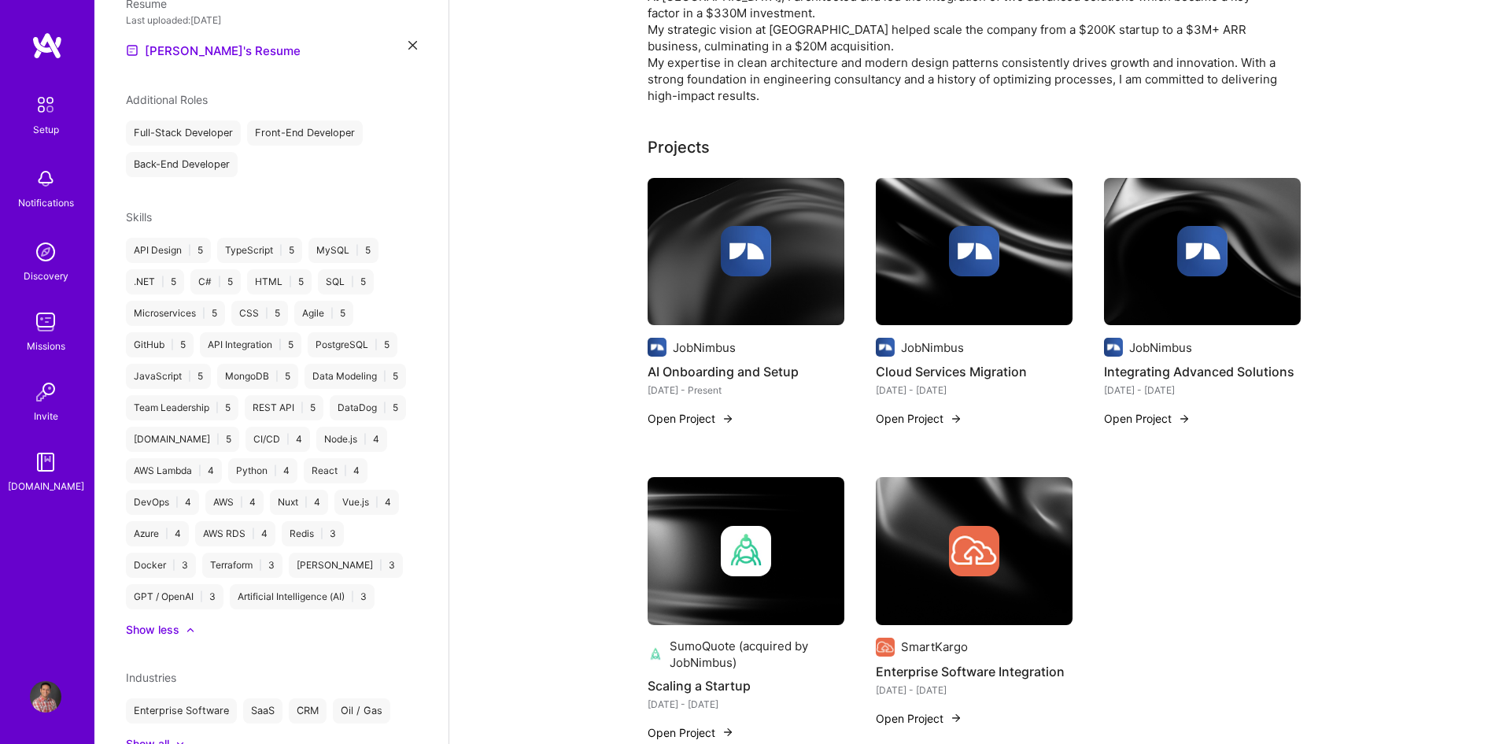
scroll to position [472, 0]
